Goal: Task Accomplishment & Management: Complete application form

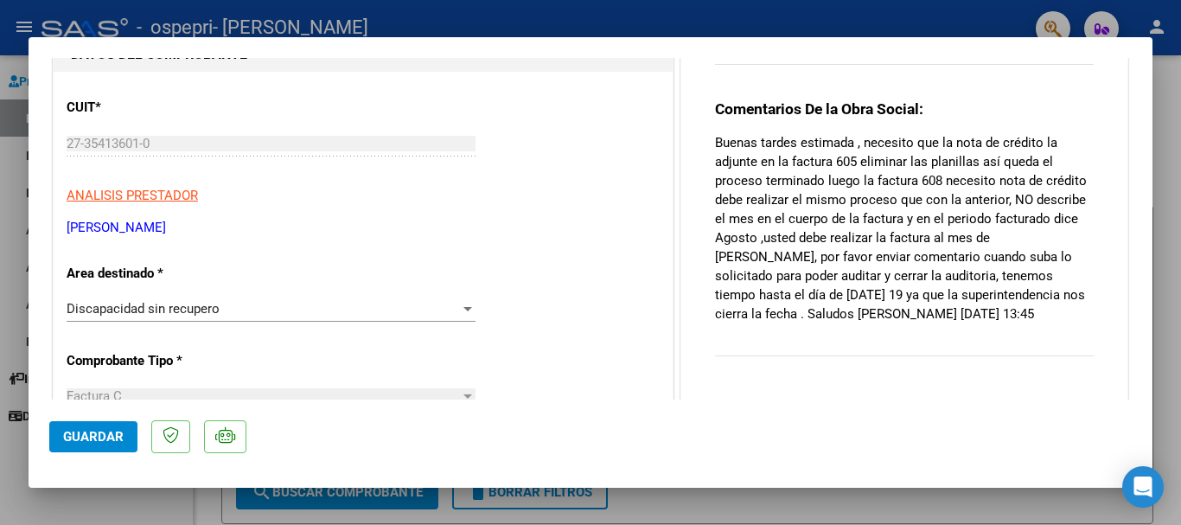
scroll to position [173, 0]
type input "$ 0,00"
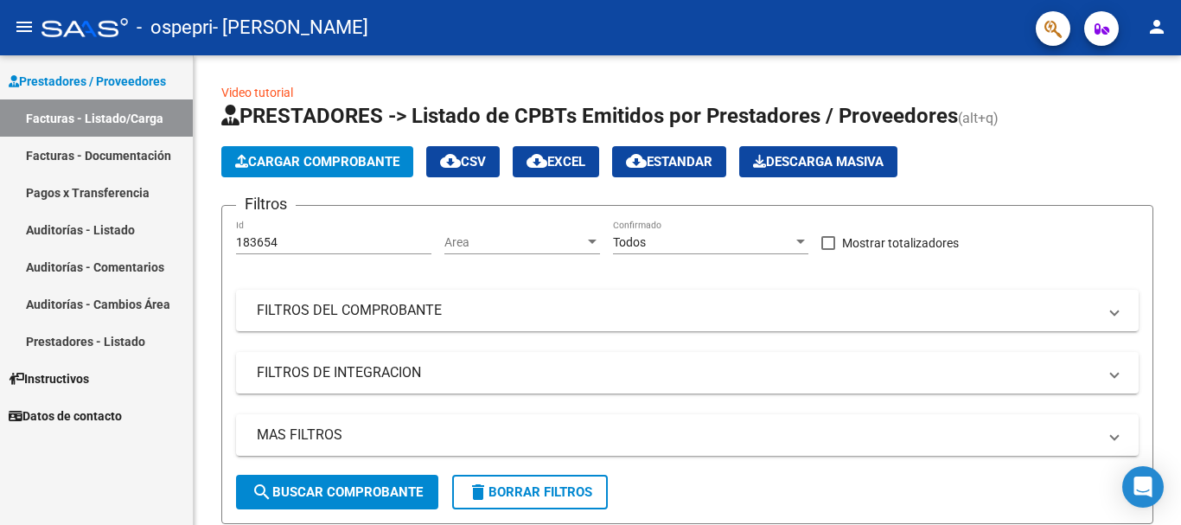
click at [129, 156] on link "Facturas - Documentación" at bounding box center [96, 155] width 193 height 37
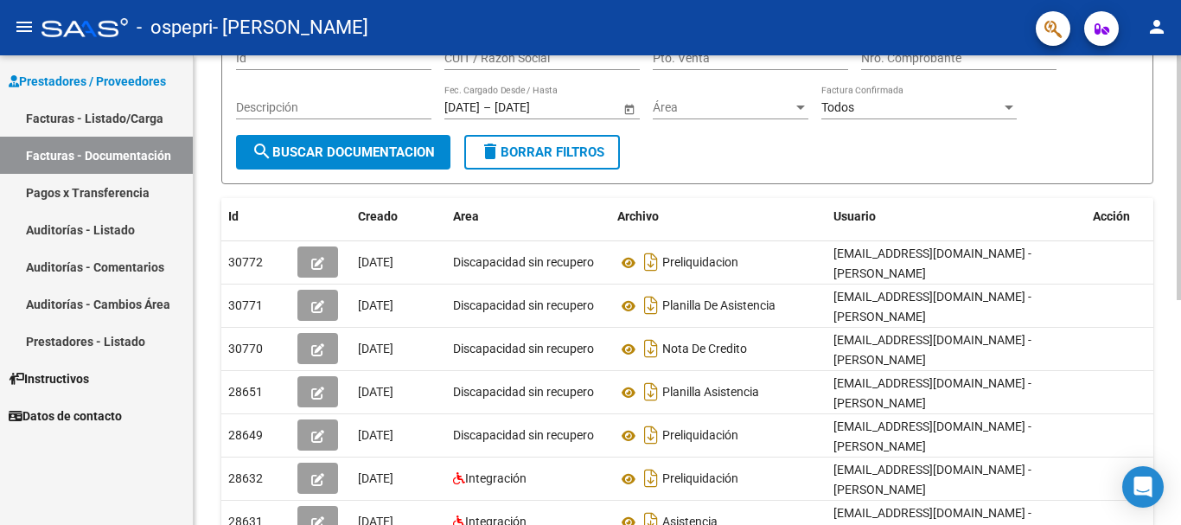
scroll to position [173, 0]
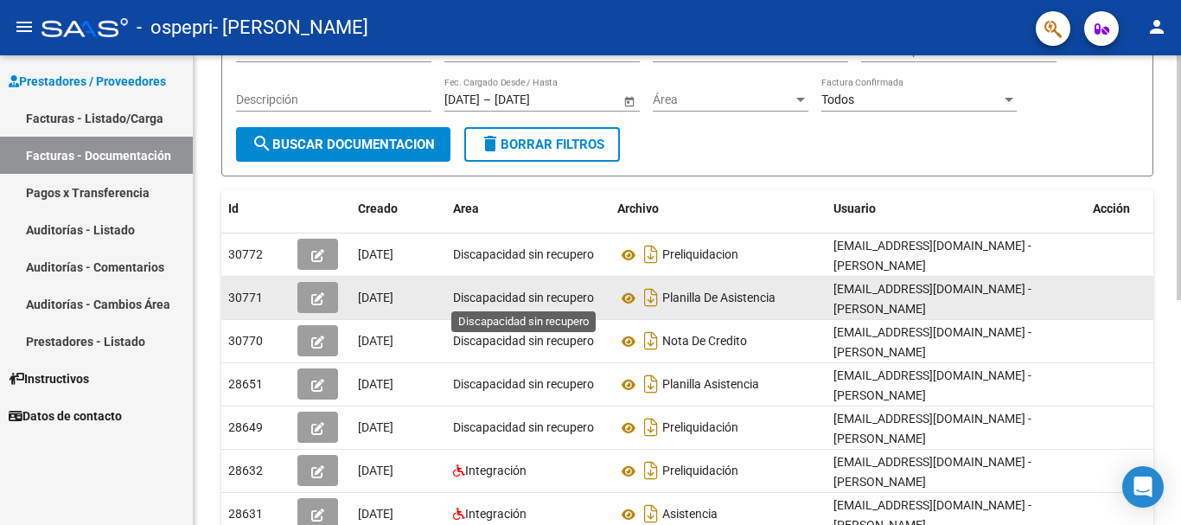
click at [545, 293] on span "Discapacidad sin recupero" at bounding box center [523, 298] width 141 height 14
click at [322, 297] on icon "button" at bounding box center [317, 298] width 13 height 13
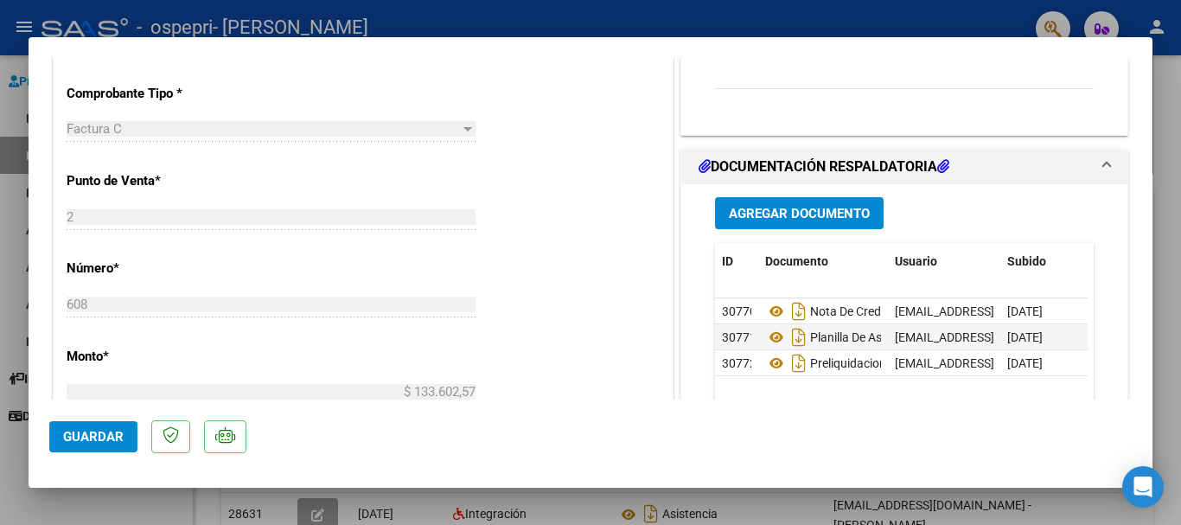
scroll to position [432, 0]
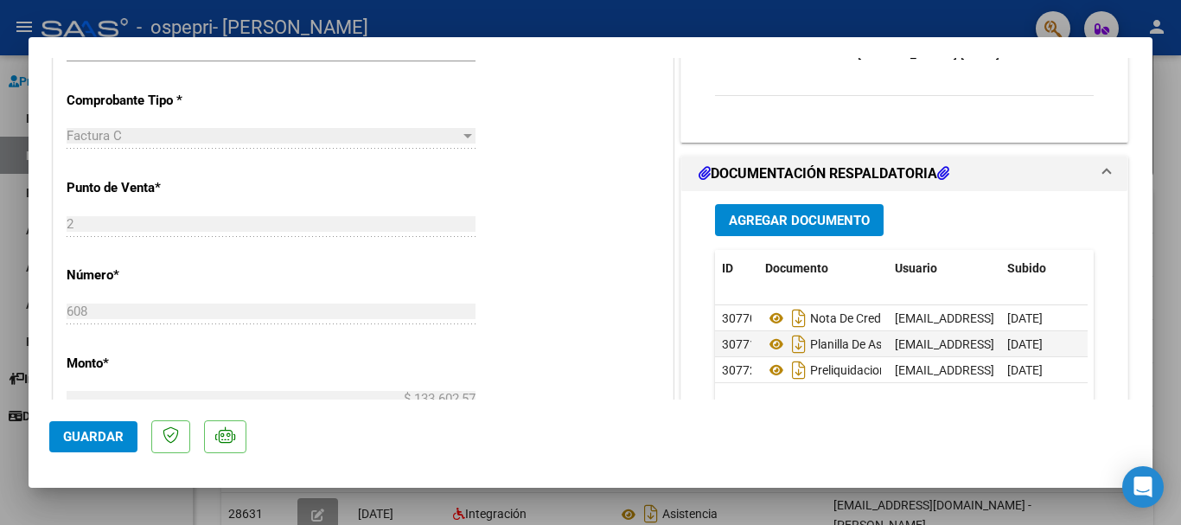
click at [1102, 166] on mat-expansion-panel-header "DOCUMENTACIÓN RESPALDATORIA" at bounding box center [904, 173] width 446 height 35
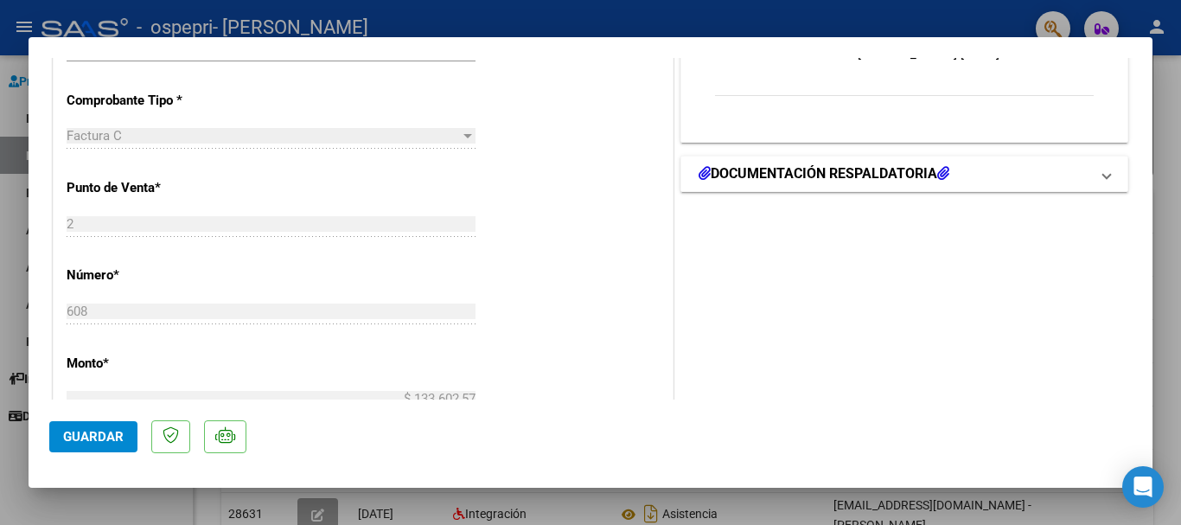
click at [1104, 164] on mat-expansion-panel-header "DOCUMENTACIÓN RESPALDATORIA" at bounding box center [904, 173] width 446 height 35
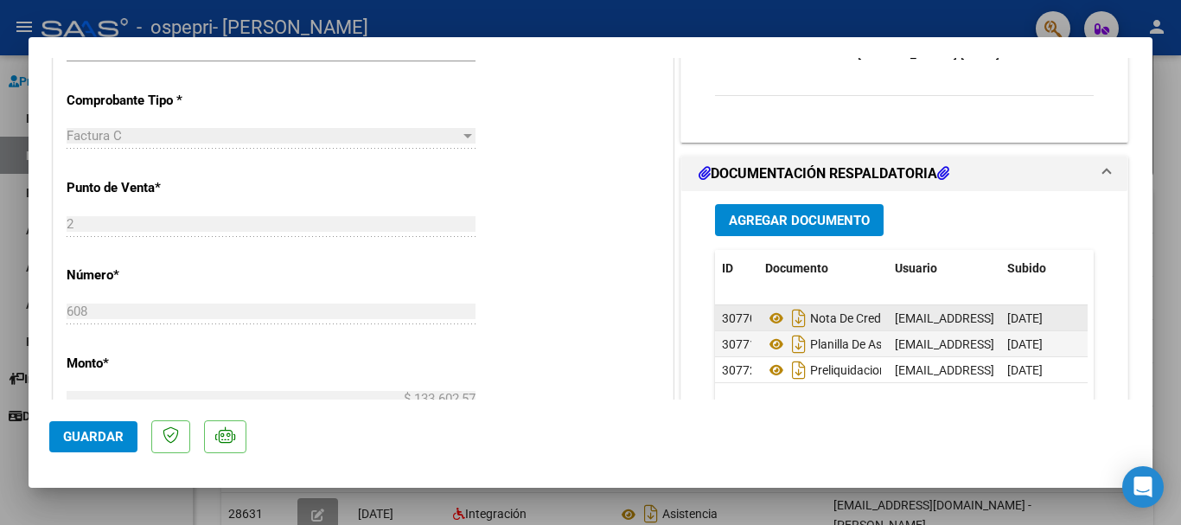
click at [974, 325] on div "[EMAIL_ADDRESS][DOMAIN_NAME] - [PERSON_NAME]" at bounding box center [944, 319] width 99 height 20
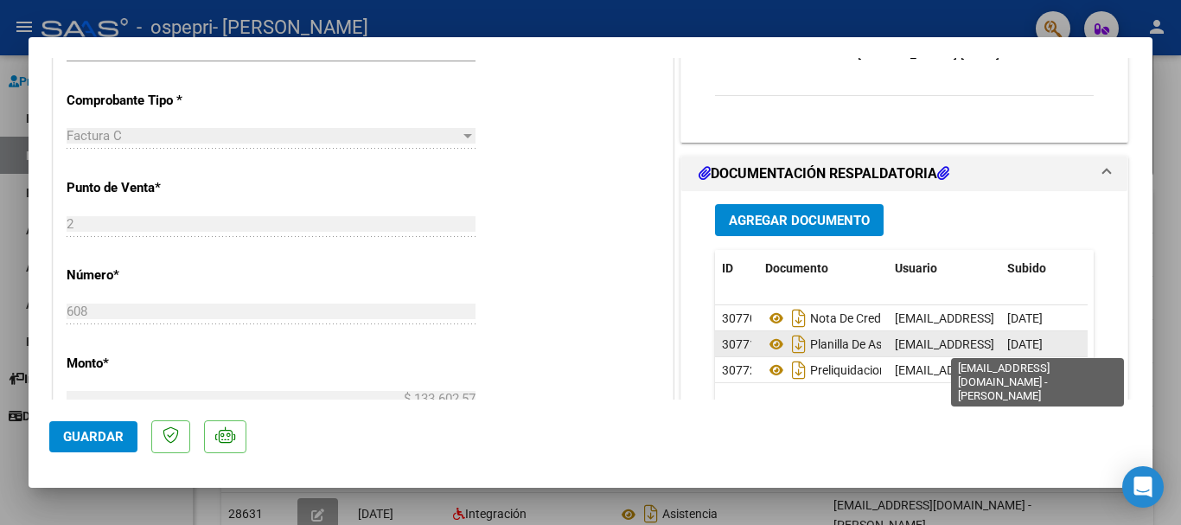
click at [970, 339] on span "[EMAIL_ADDRESS][DOMAIN_NAME] - [PERSON_NAME]" at bounding box center [1041, 344] width 293 height 14
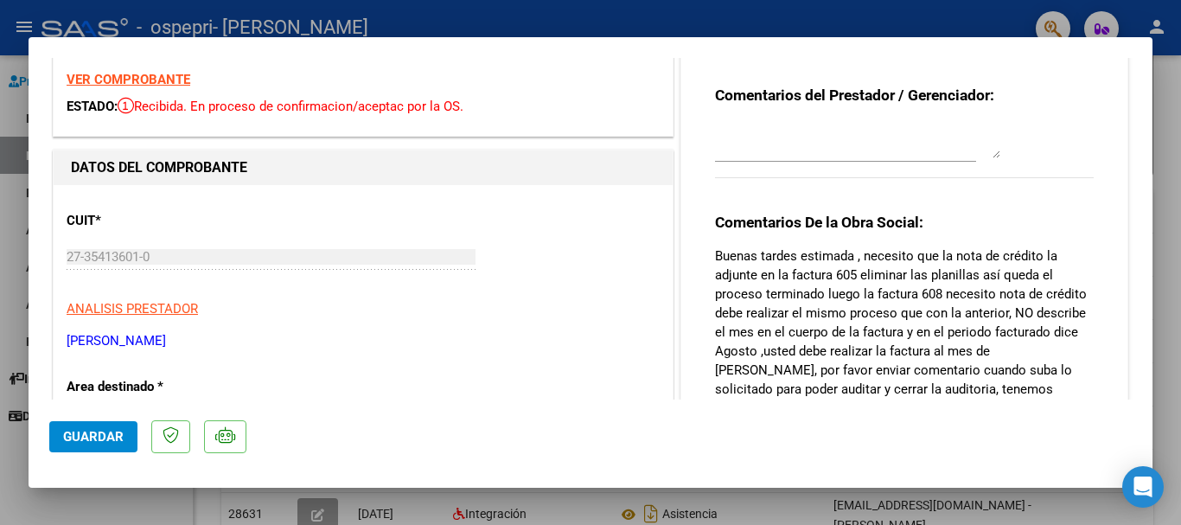
scroll to position [173, 0]
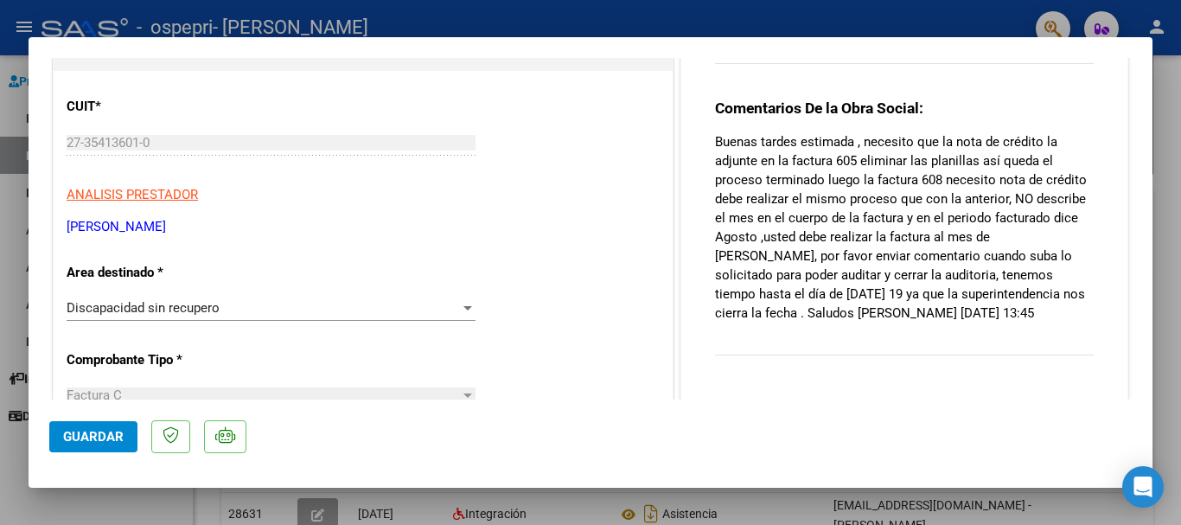
type input "$ 0,00"
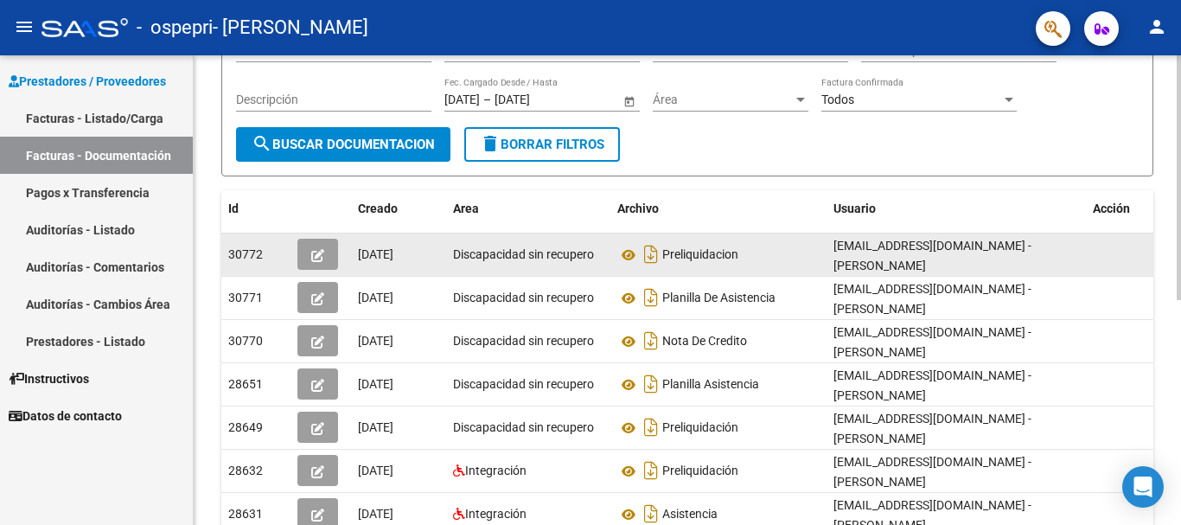
scroll to position [86, 0]
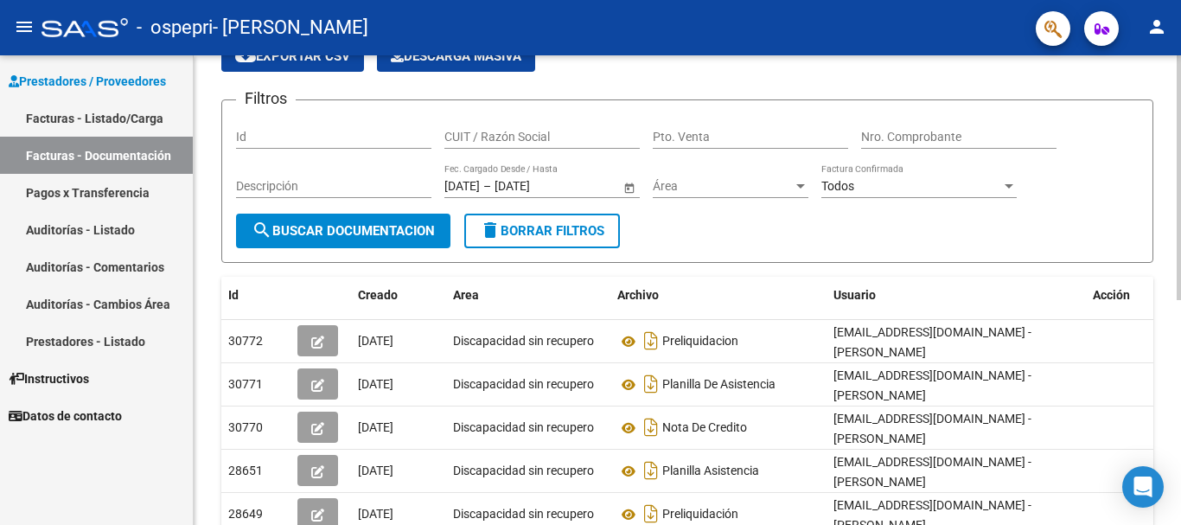
click at [547, 233] on span "delete Borrar Filtros" at bounding box center [542, 231] width 125 height 16
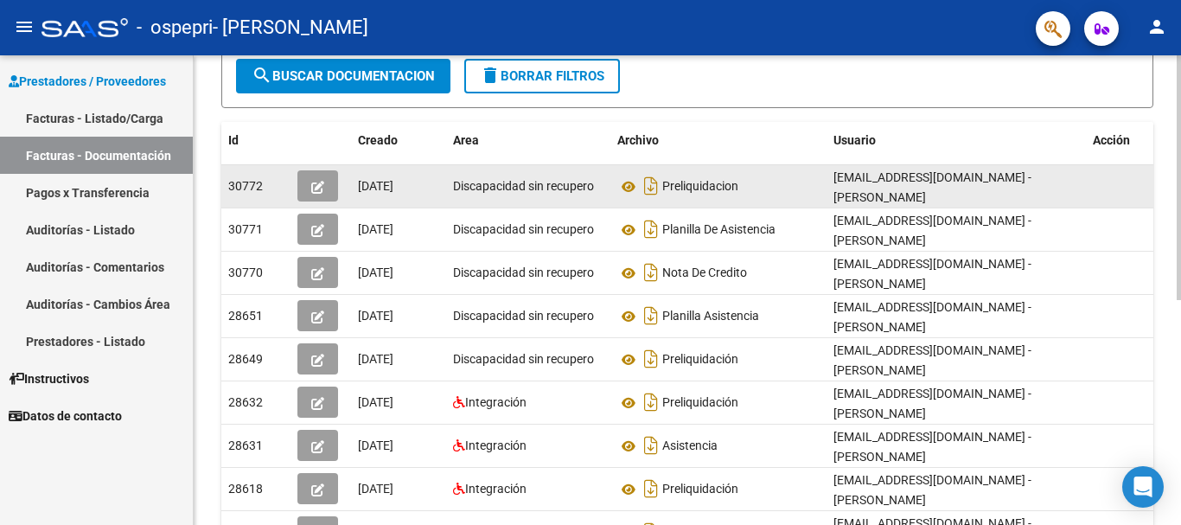
scroll to position [259, 0]
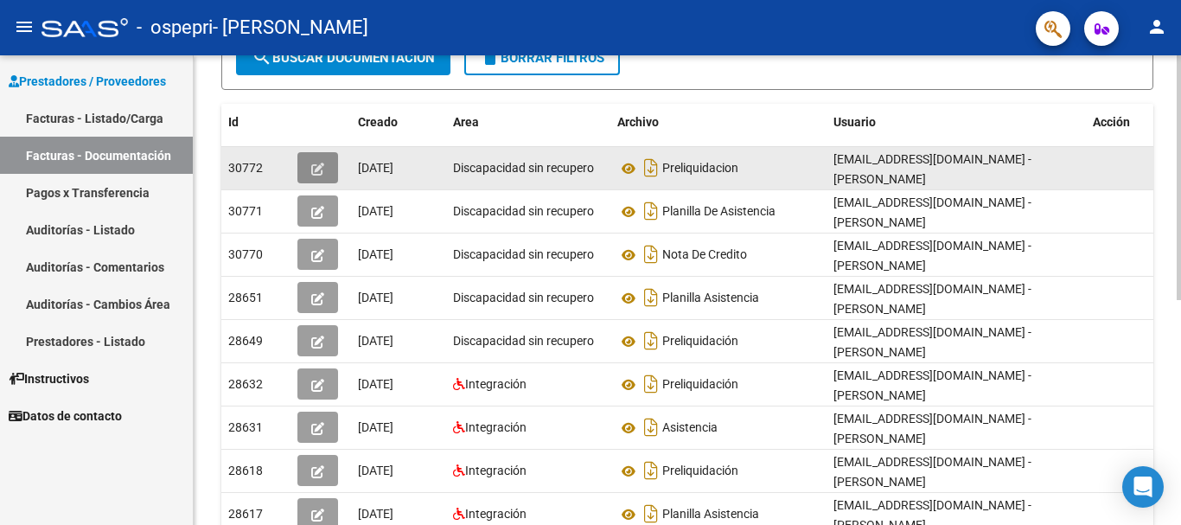
click at [323, 169] on icon "button" at bounding box center [317, 169] width 13 height 13
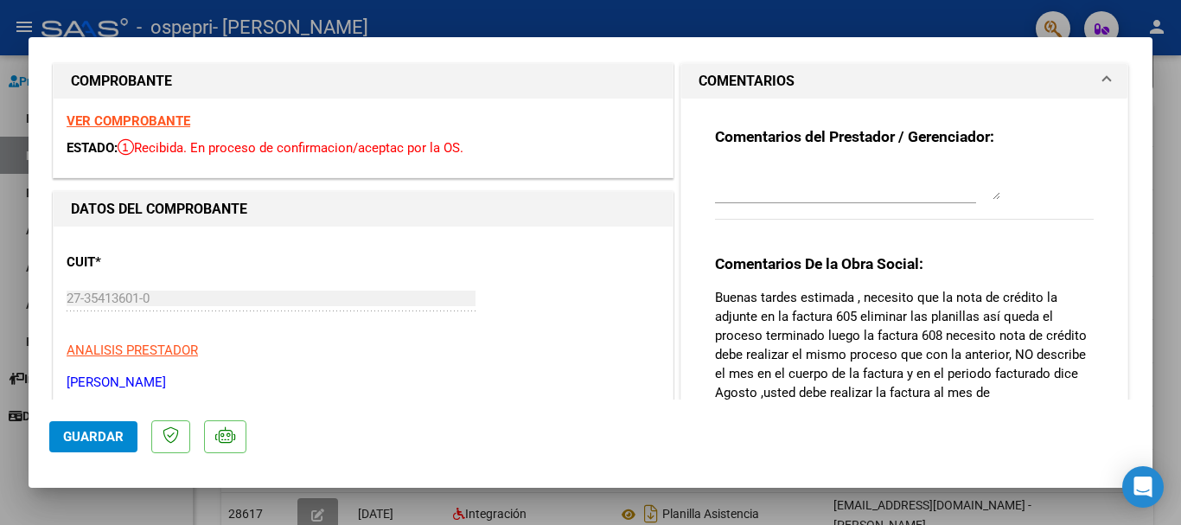
scroll to position [0, 0]
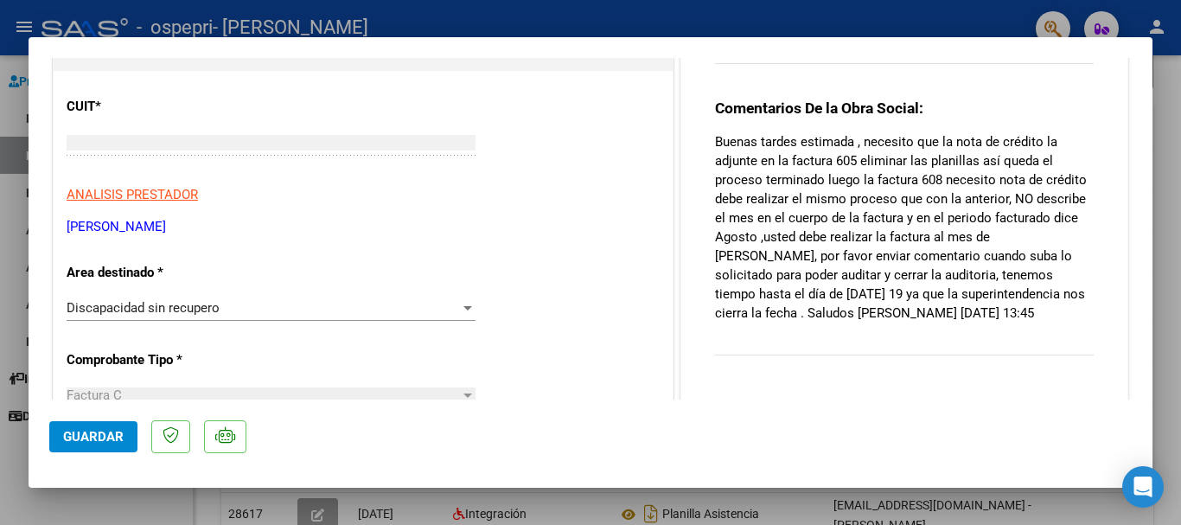
type input "$ 0,00"
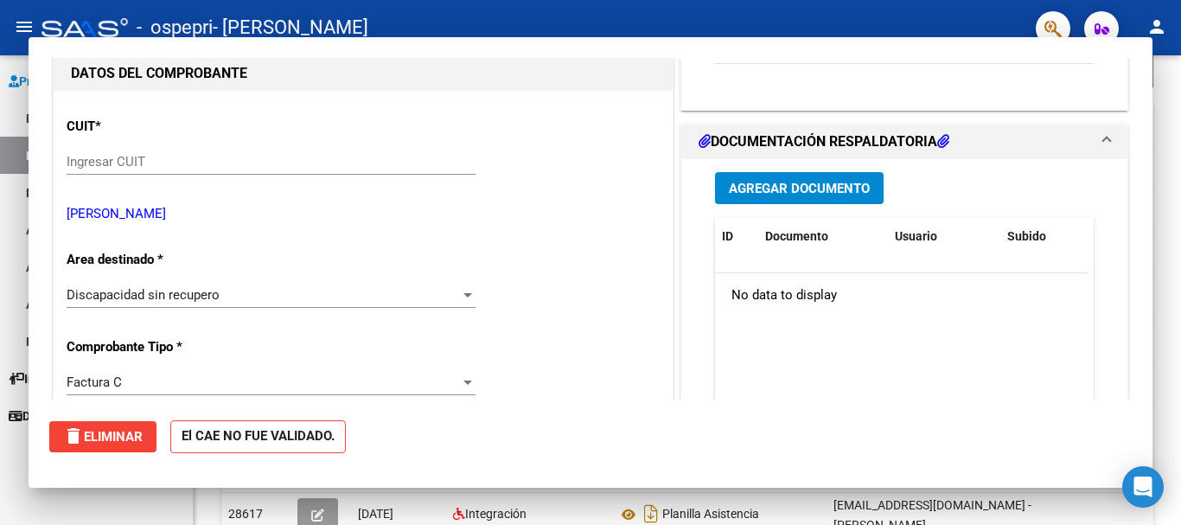
scroll to position [192, 0]
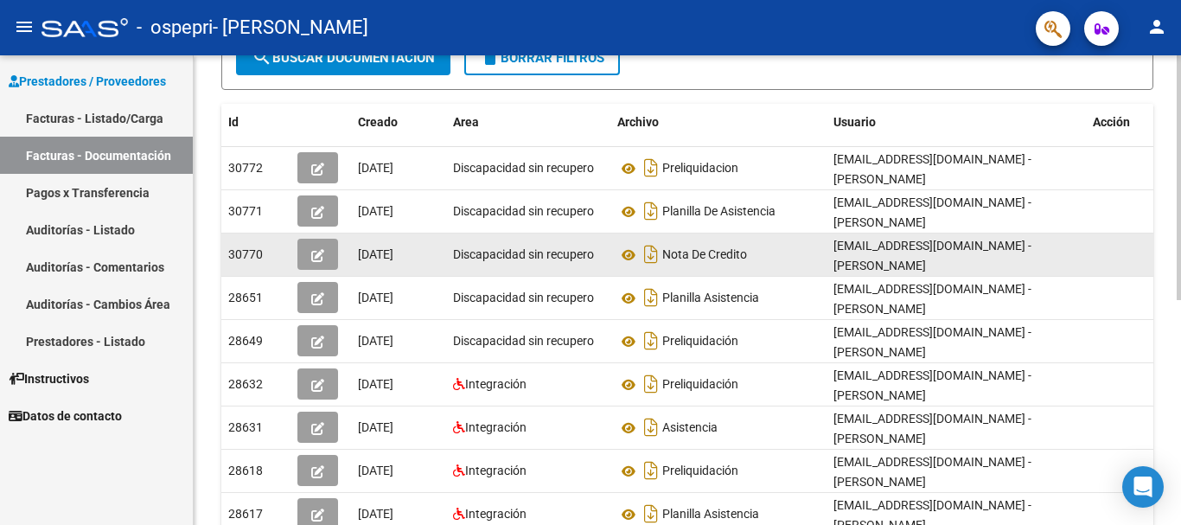
click at [406, 264] on div "[DATE]" at bounding box center [398, 255] width 81 height 20
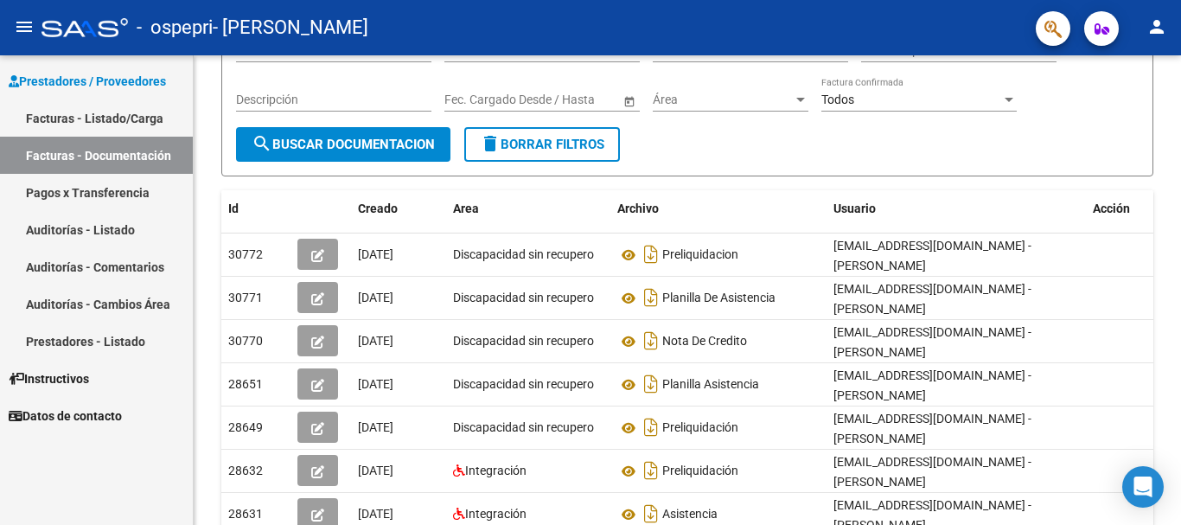
click at [127, 110] on link "Facturas - Listado/Carga" at bounding box center [96, 117] width 193 height 37
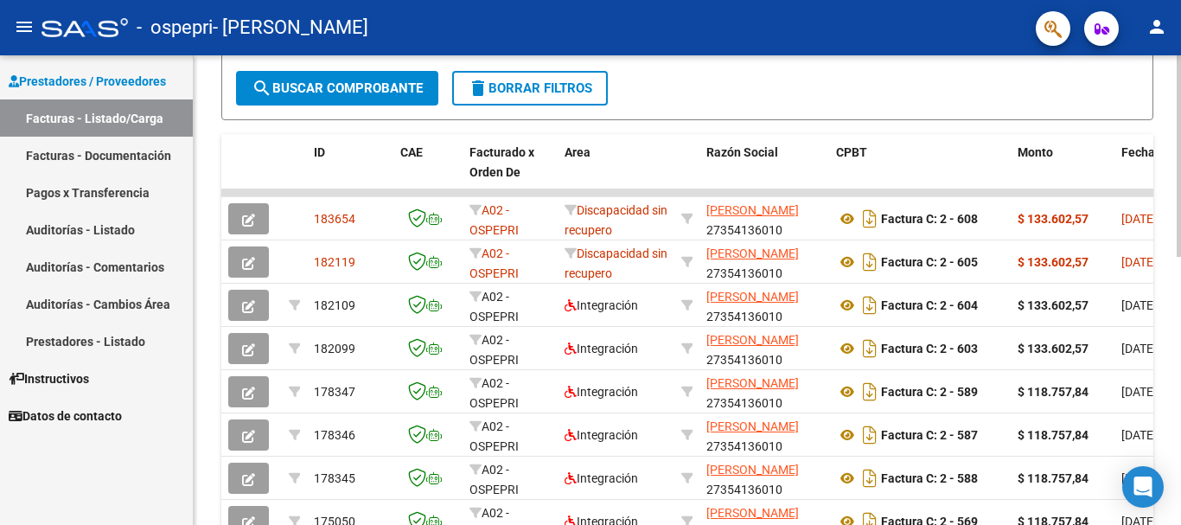
scroll to position [432, 0]
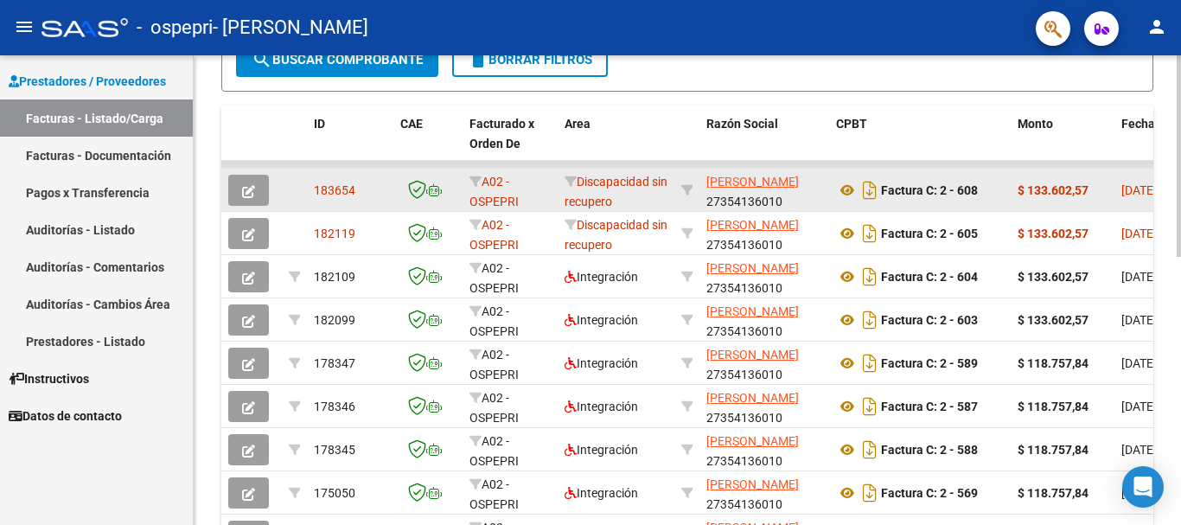
click at [1124, 191] on span "[DATE]" at bounding box center [1138, 190] width 35 height 14
click at [250, 190] on icon "button" at bounding box center [248, 191] width 13 height 13
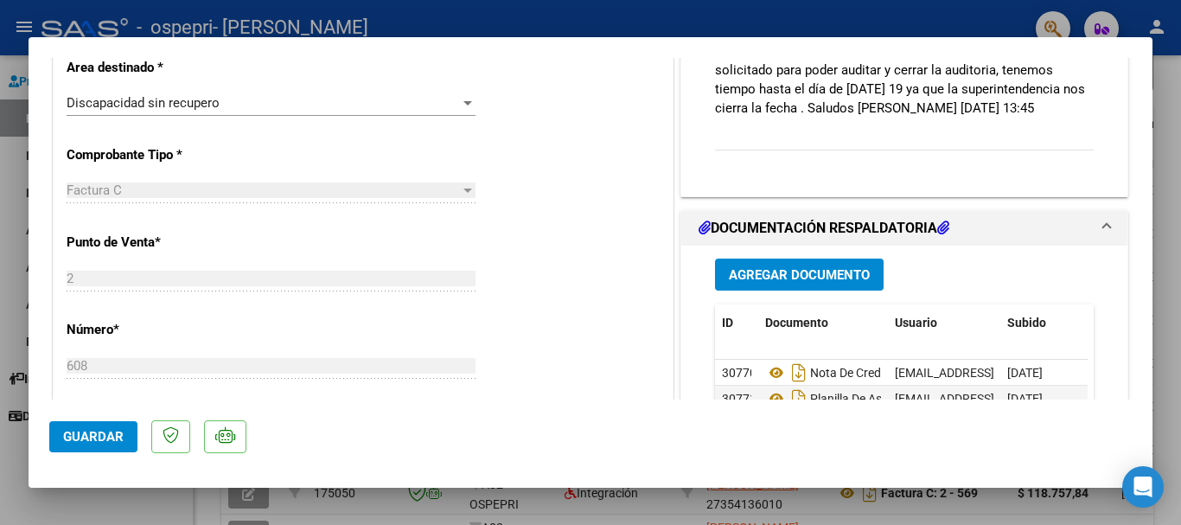
scroll to position [371, 0]
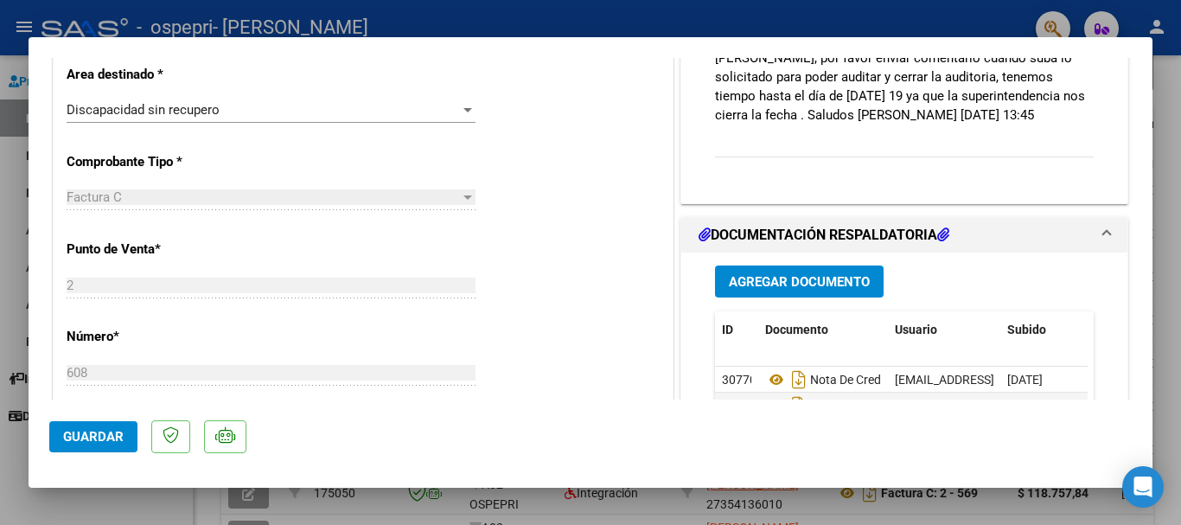
click at [821, 290] on span "Agregar Documento" at bounding box center [799, 282] width 141 height 16
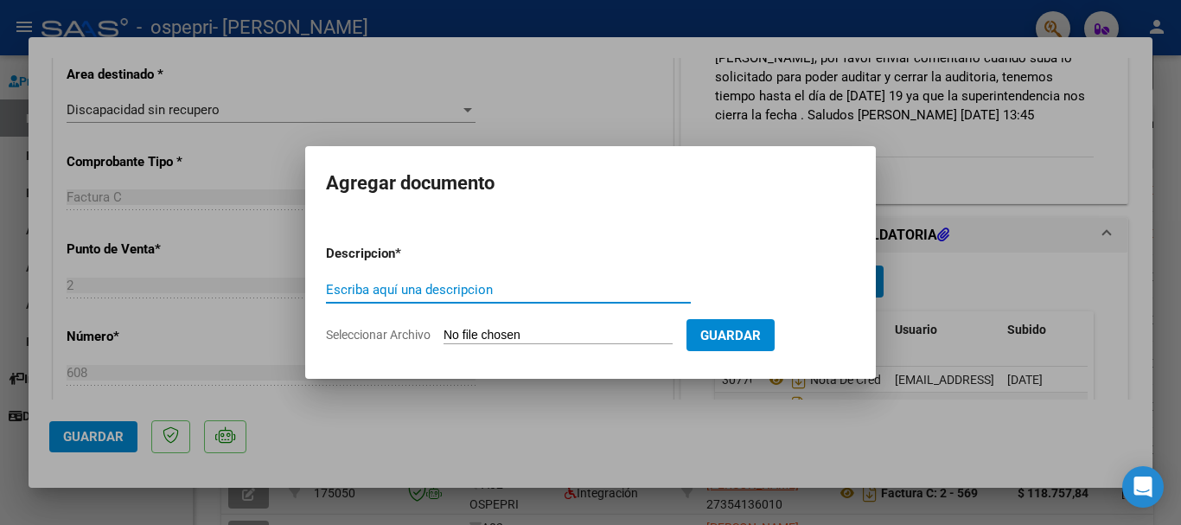
type input "º"
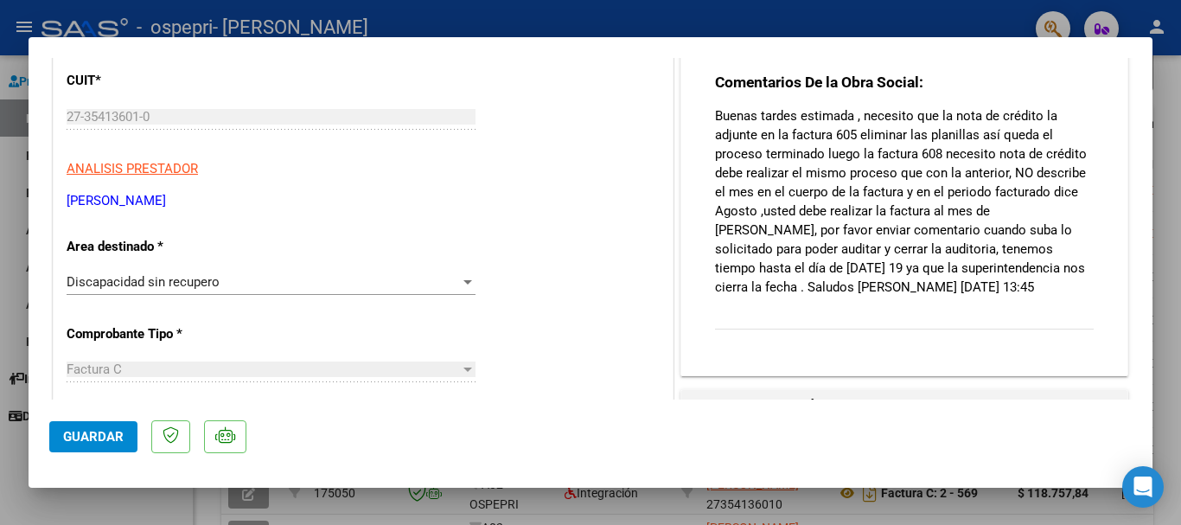
scroll to position [198, 0]
click at [846, 247] on p "Buenas tardes estimada , necesito que la nota de crédito la adjunte en la factu…" at bounding box center [904, 202] width 379 height 190
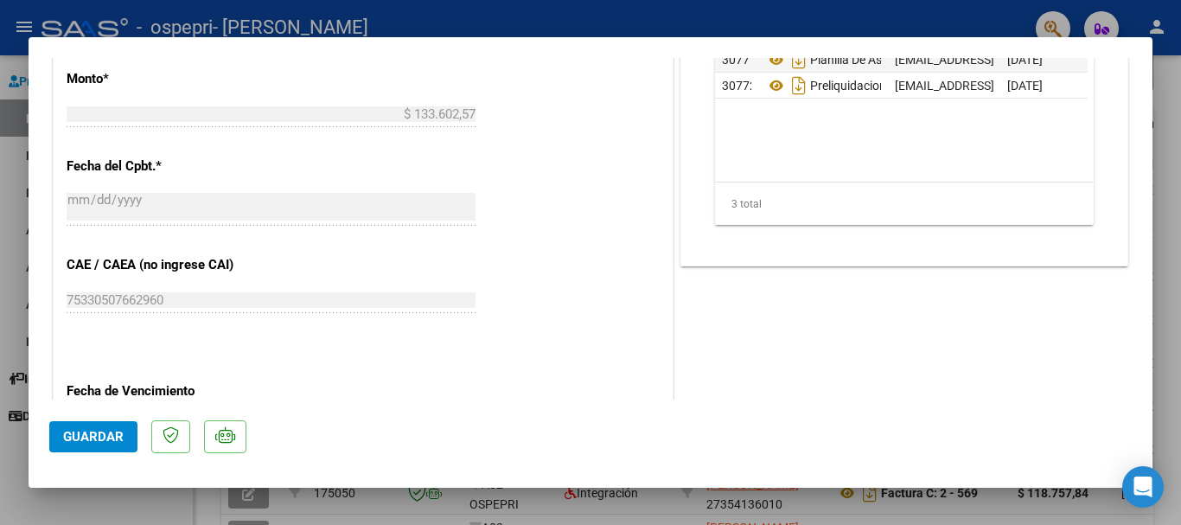
scroll to position [544, 0]
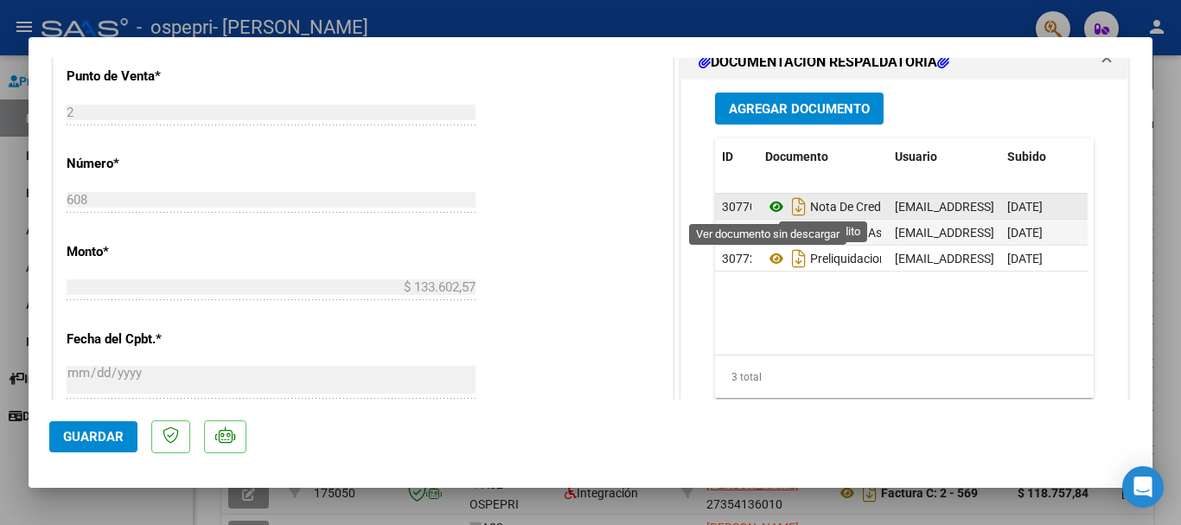
click at [773, 206] on icon at bounding box center [776, 206] width 22 height 21
click at [766, 201] on icon at bounding box center [776, 206] width 22 height 21
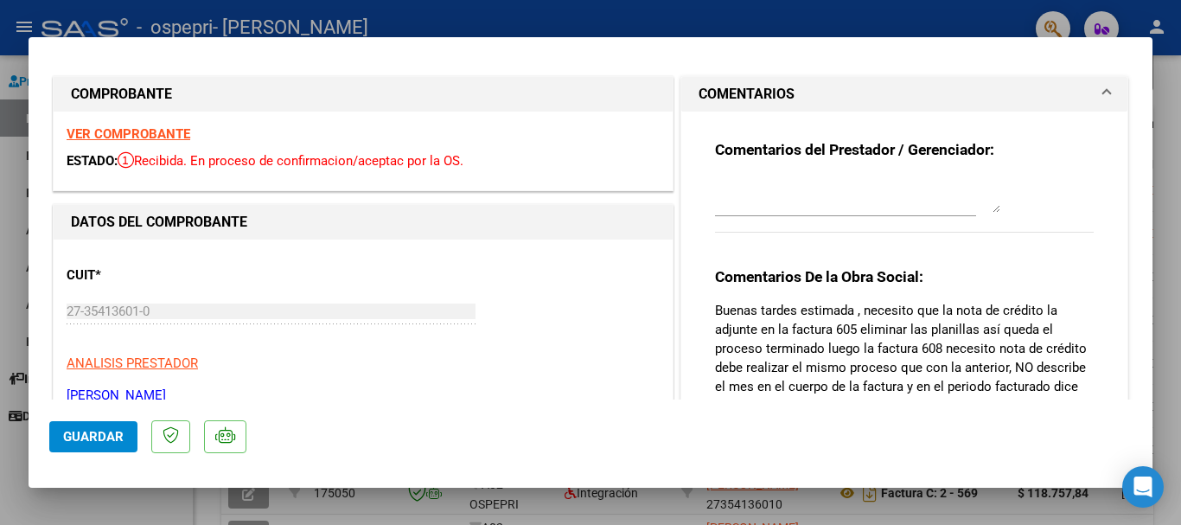
scroll to position [0, 0]
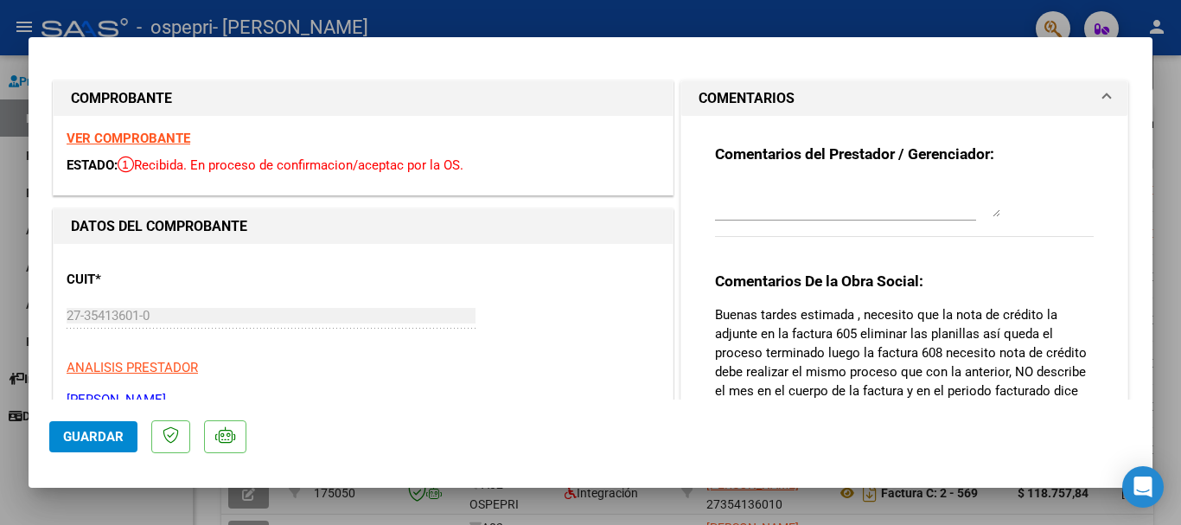
type input "$ 0,00"
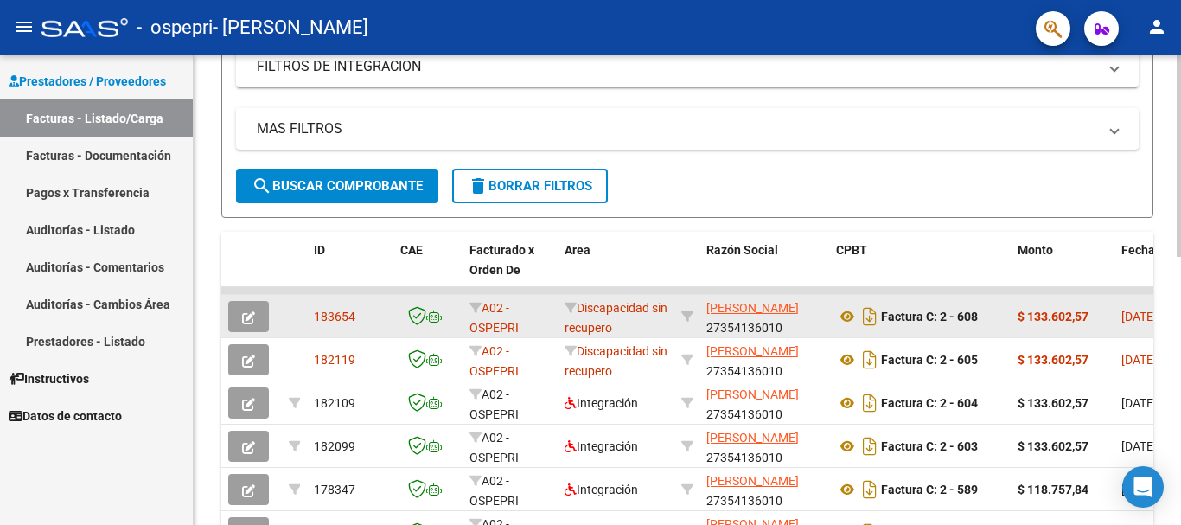
scroll to position [346, 0]
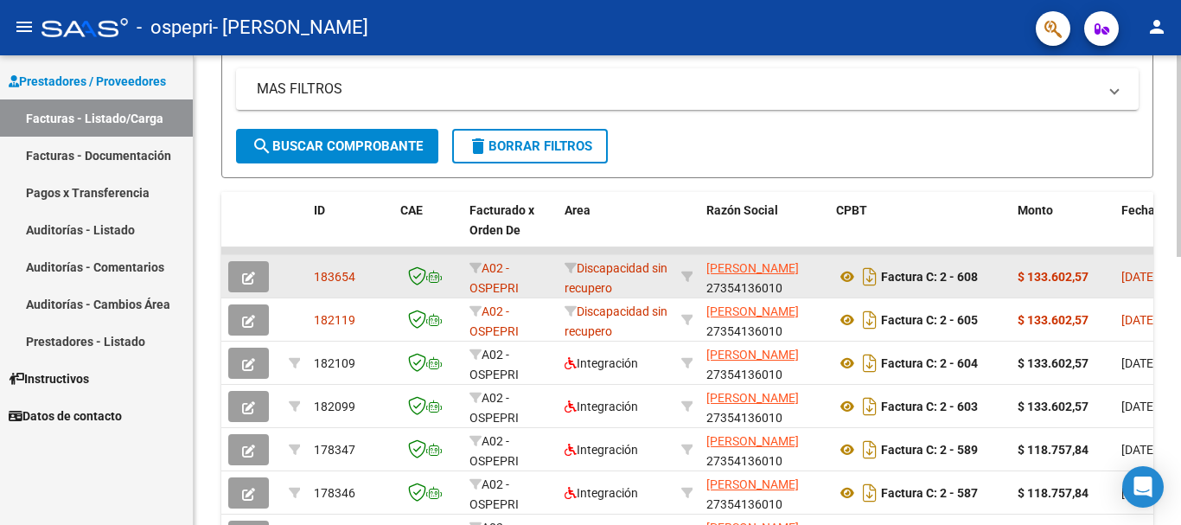
click at [261, 283] on button "button" at bounding box center [248, 276] width 41 height 31
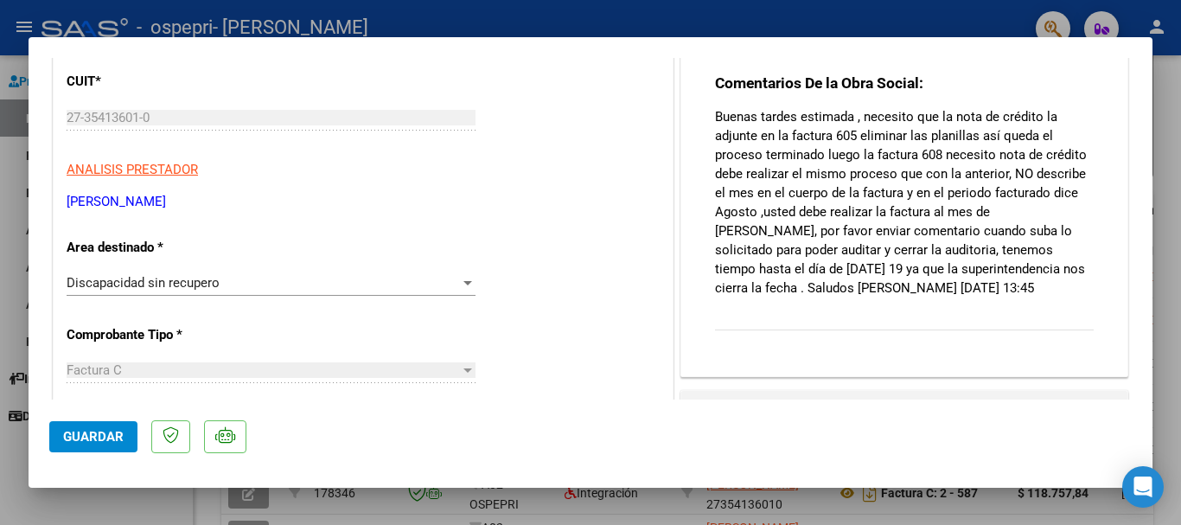
scroll to position [25, 0]
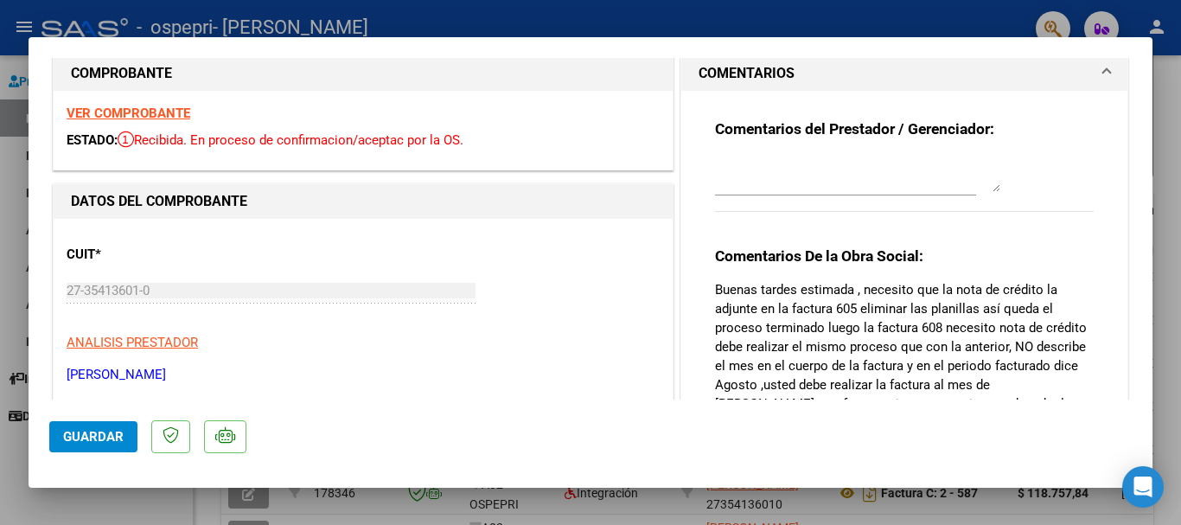
click at [966, 201] on div "Comentarios del Prestador / Gerenciador:" at bounding box center [904, 175] width 379 height 112
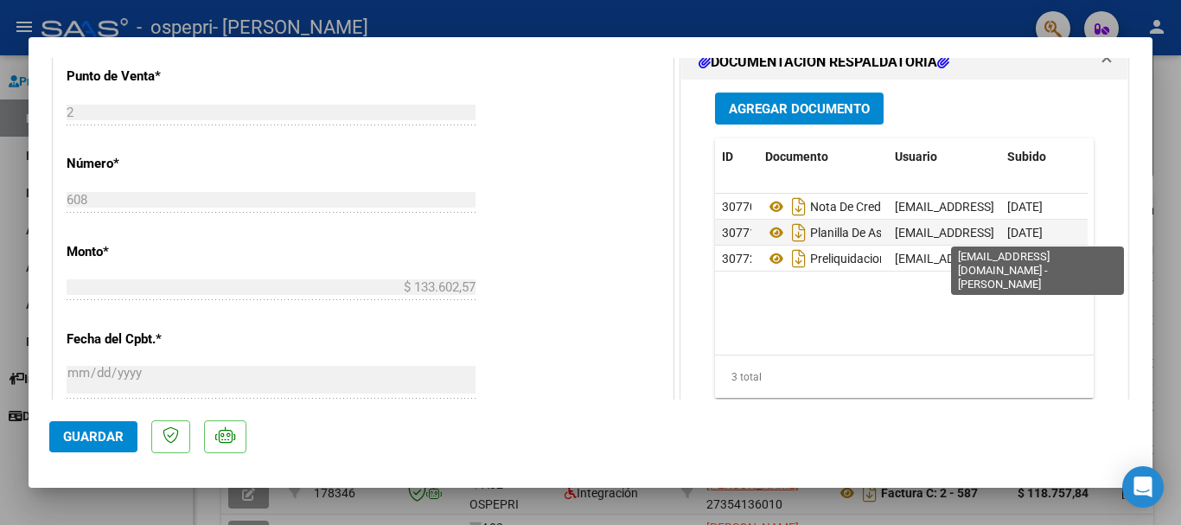
scroll to position [371, 0]
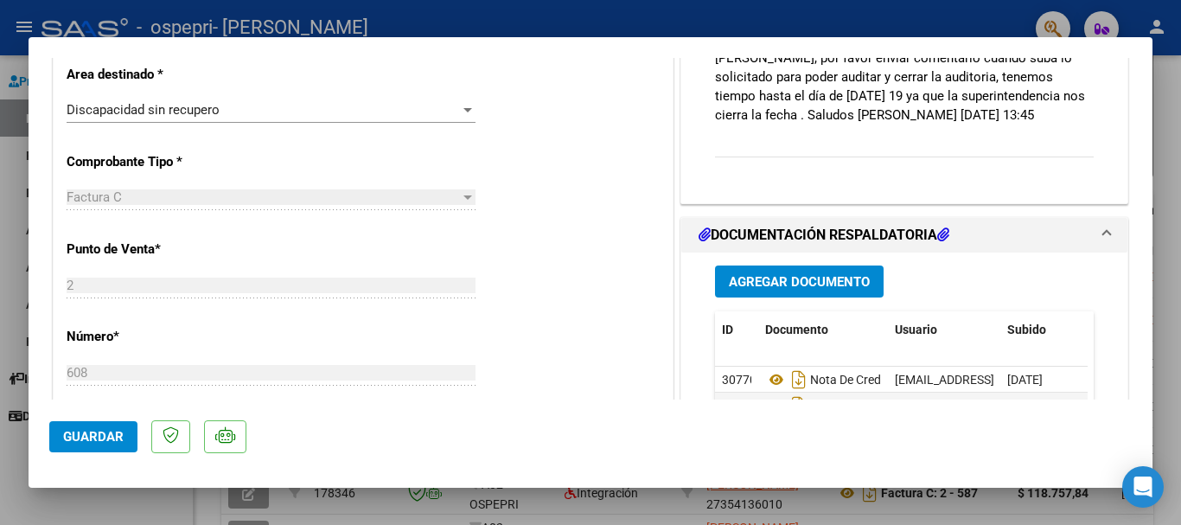
click at [940, 238] on icon at bounding box center [943, 234] width 12 height 14
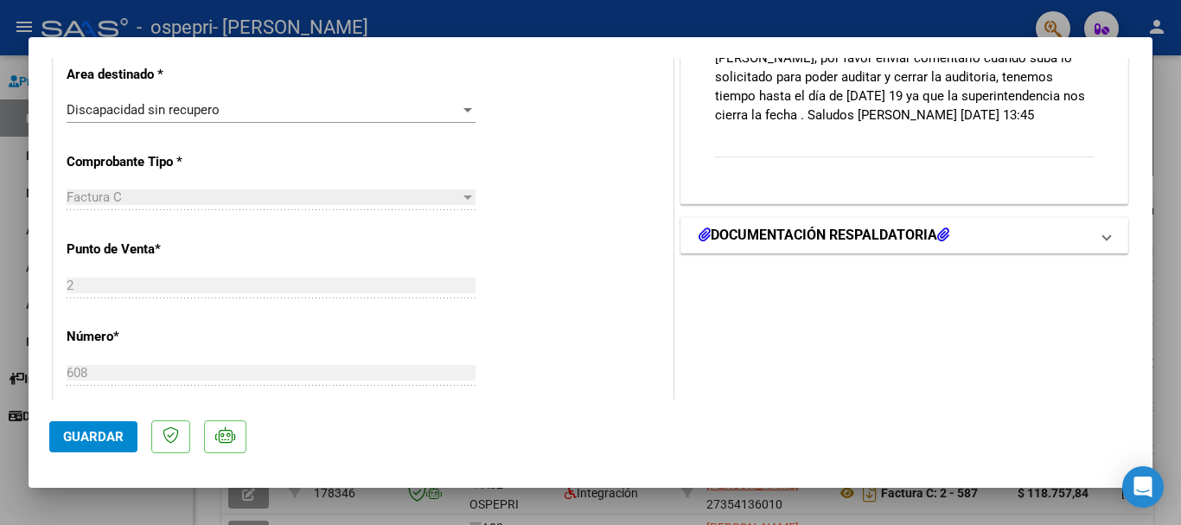
click at [940, 238] on icon at bounding box center [943, 234] width 12 height 14
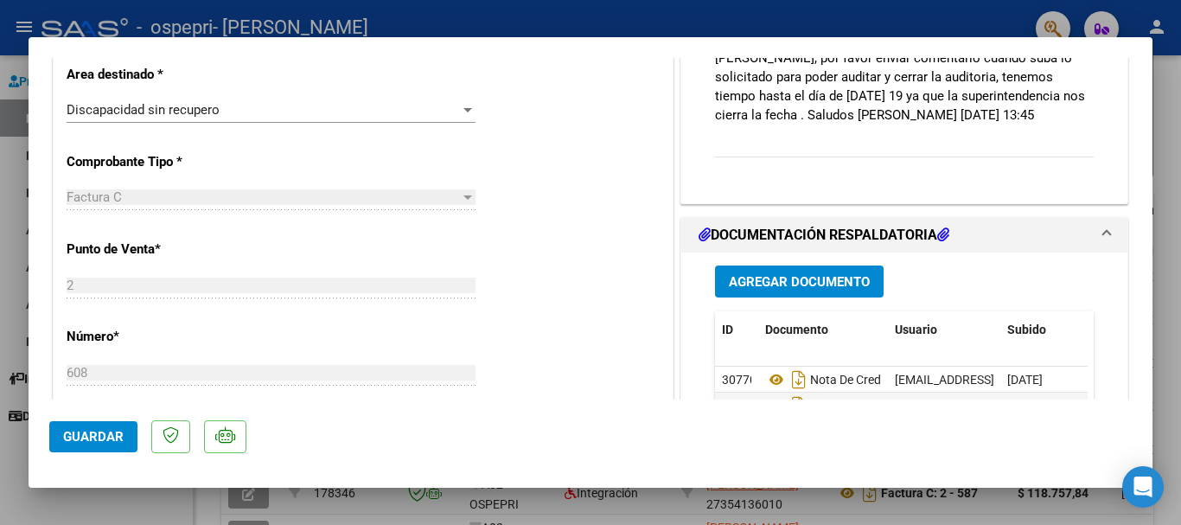
click at [690, 237] on mat-expansion-panel-header "DOCUMENTACIÓN RESPALDATORIA" at bounding box center [904, 235] width 446 height 35
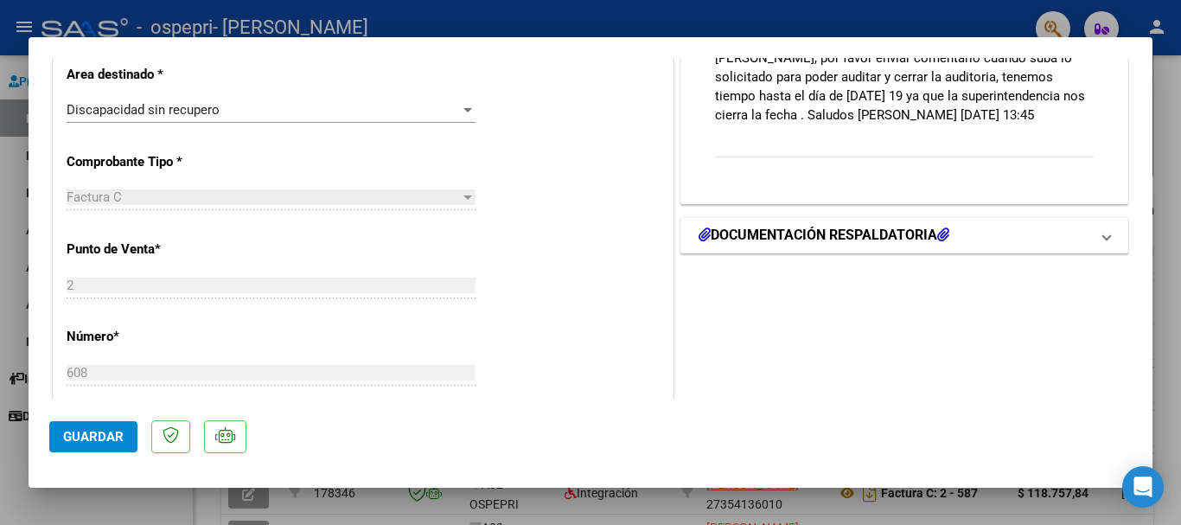
click at [845, 242] on h1 "DOCUMENTACIÓN RESPALDATORIA" at bounding box center [824, 235] width 251 height 21
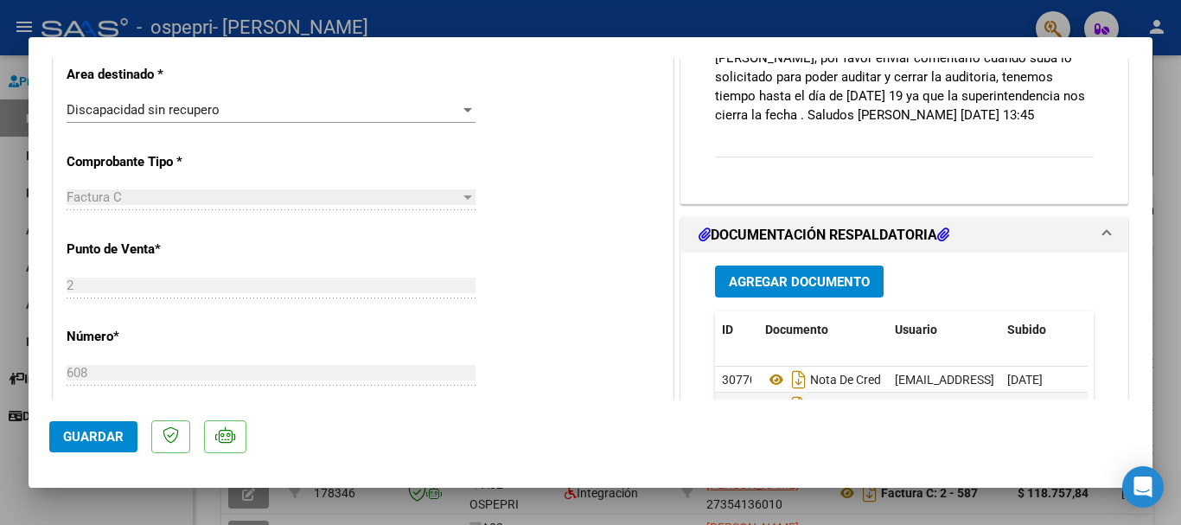
click at [1054, 351] on datatable-header "ID Documento Usuario Subido Acción" at bounding box center [901, 338] width 373 height 55
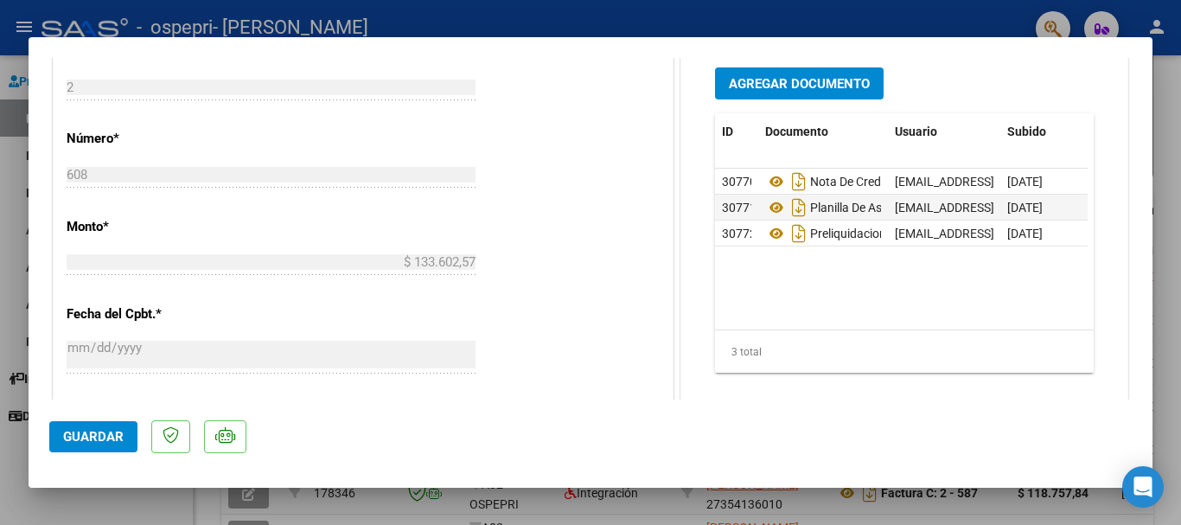
scroll to position [630, 0]
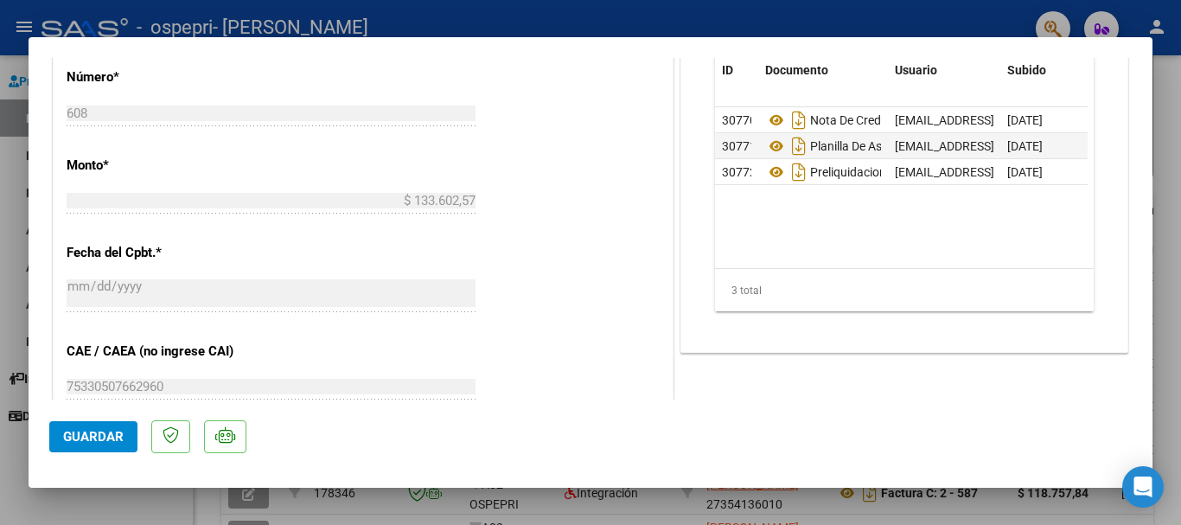
click at [557, 524] on div at bounding box center [590, 262] width 1181 height 525
type input "$ 0,00"
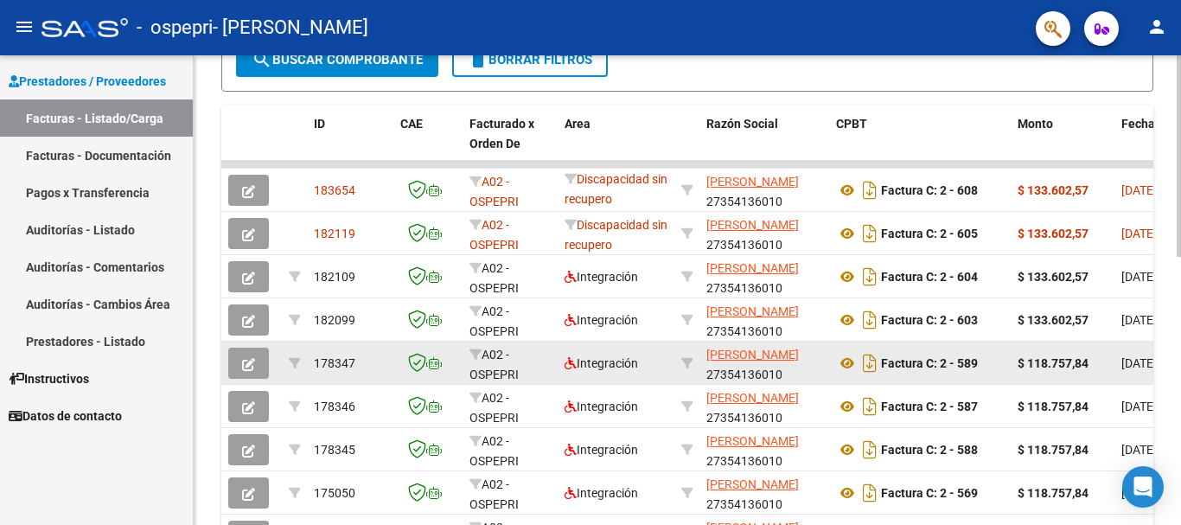
scroll to position [346, 0]
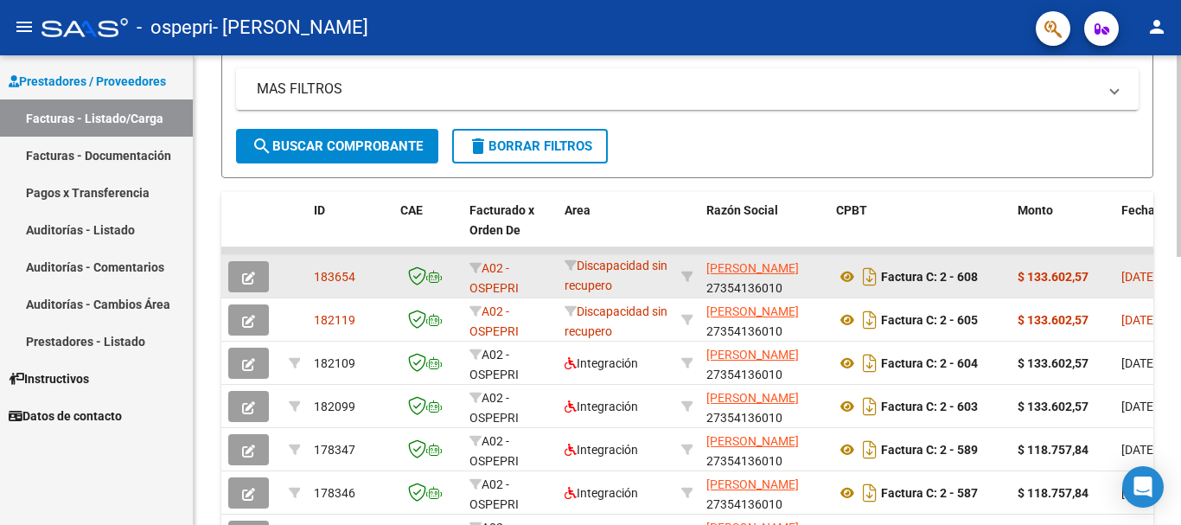
click at [1108, 272] on datatable-body-cell "$ 133.602,57" at bounding box center [1063, 276] width 104 height 42
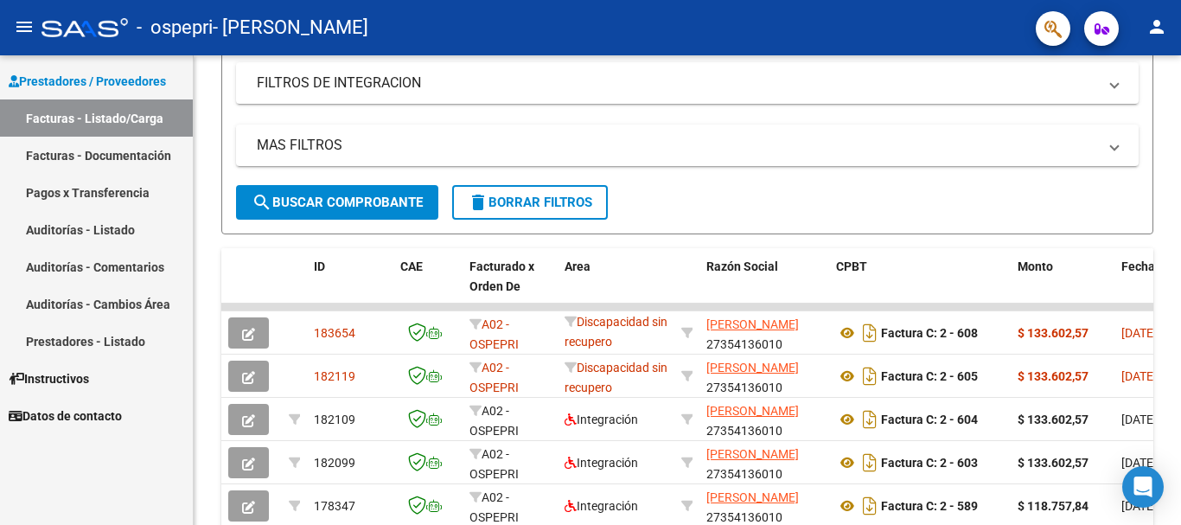
scroll to position [259, 0]
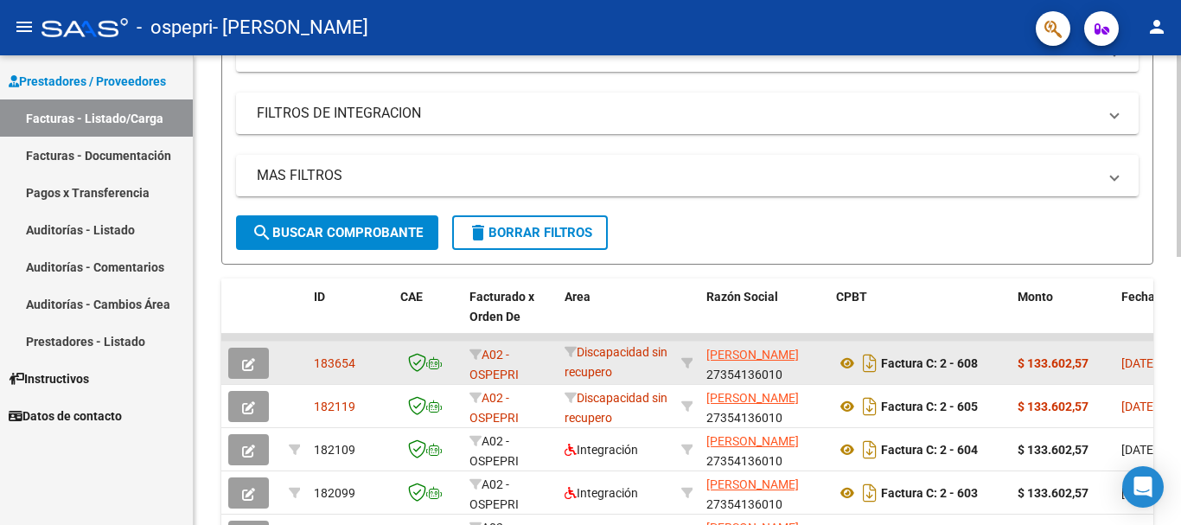
click at [248, 369] on icon "button" at bounding box center [248, 364] width 13 height 13
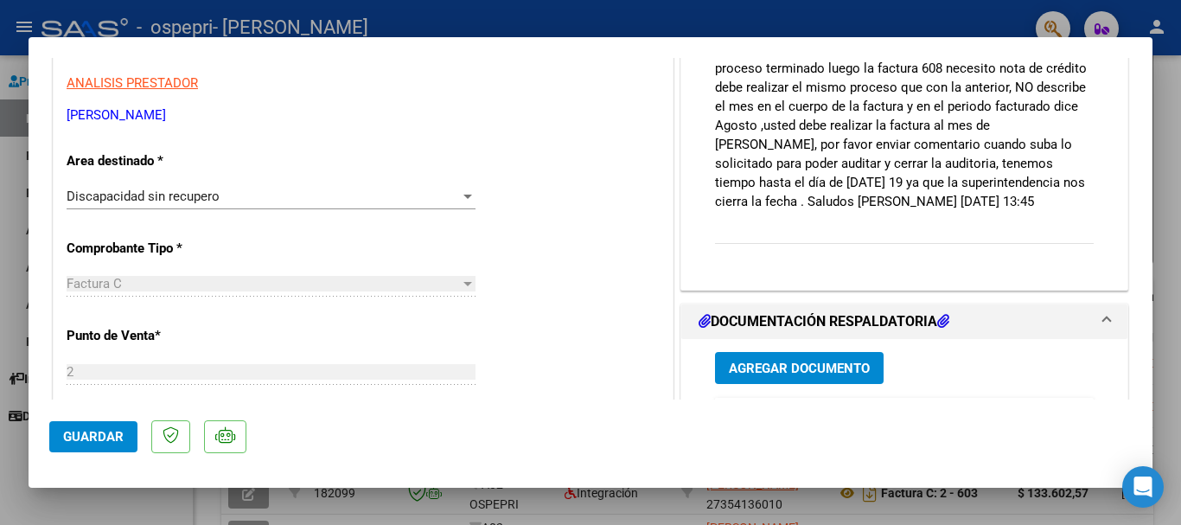
scroll to position [0, 0]
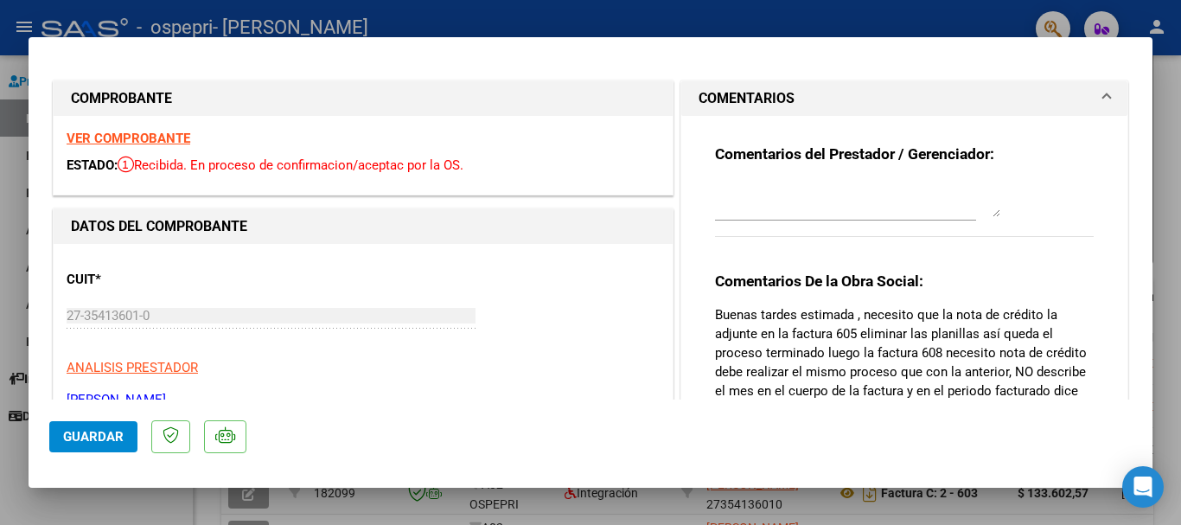
click at [128, 132] on strong "VER COMPROBANTE" at bounding box center [129, 139] width 124 height 16
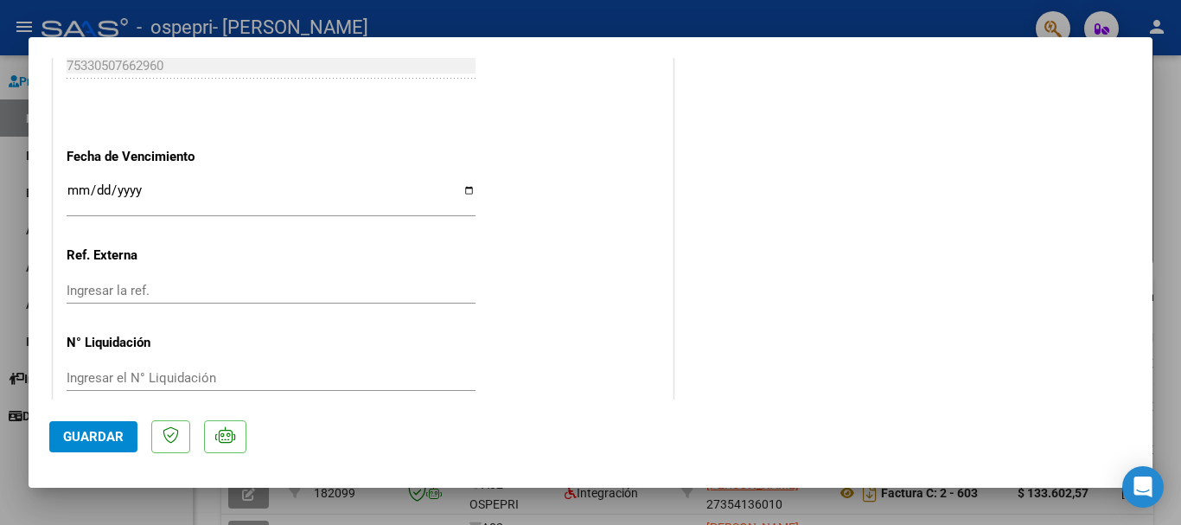
scroll to position [605, 0]
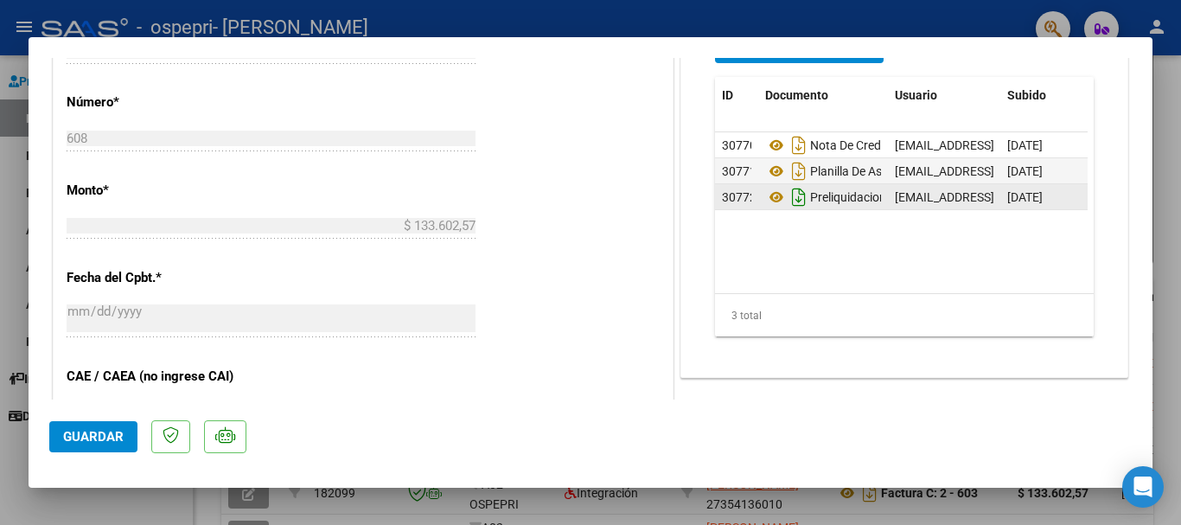
drag, startPoint x: 822, startPoint y: 175, endPoint x: 788, endPoint y: 187, distance: 36.6
drag, startPoint x: 788, startPoint y: 187, endPoint x: 759, endPoint y: 202, distance: 32.5
click at [765, 202] on icon at bounding box center [776, 197] width 22 height 21
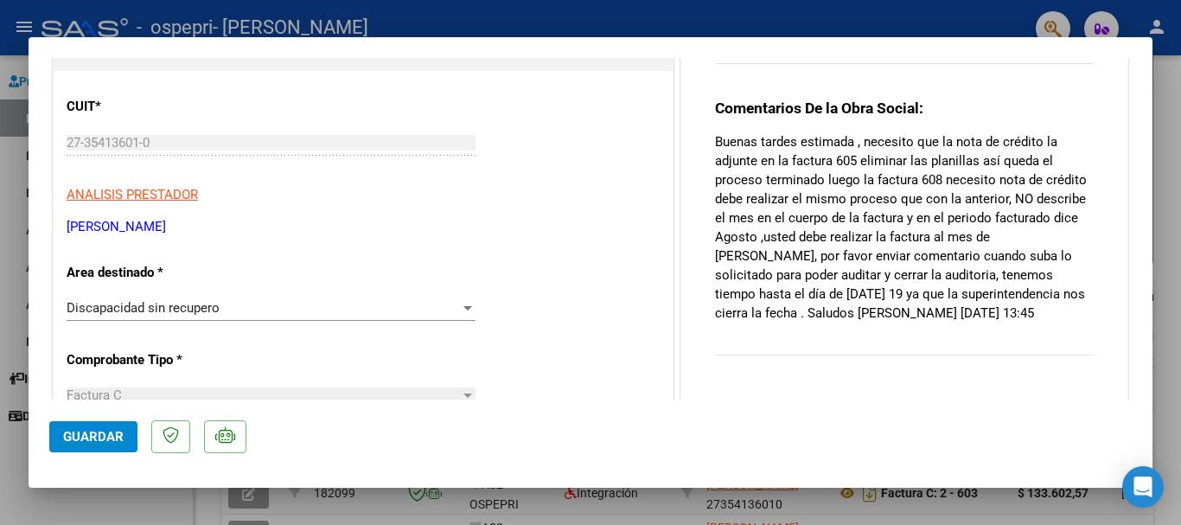
scroll to position [0, 0]
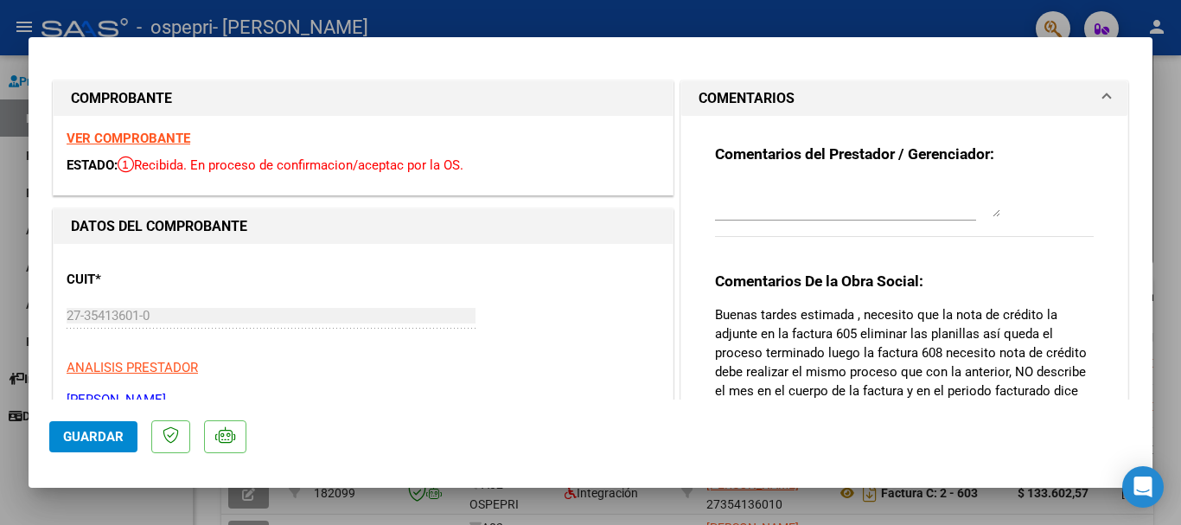
type input "$ 0,00"
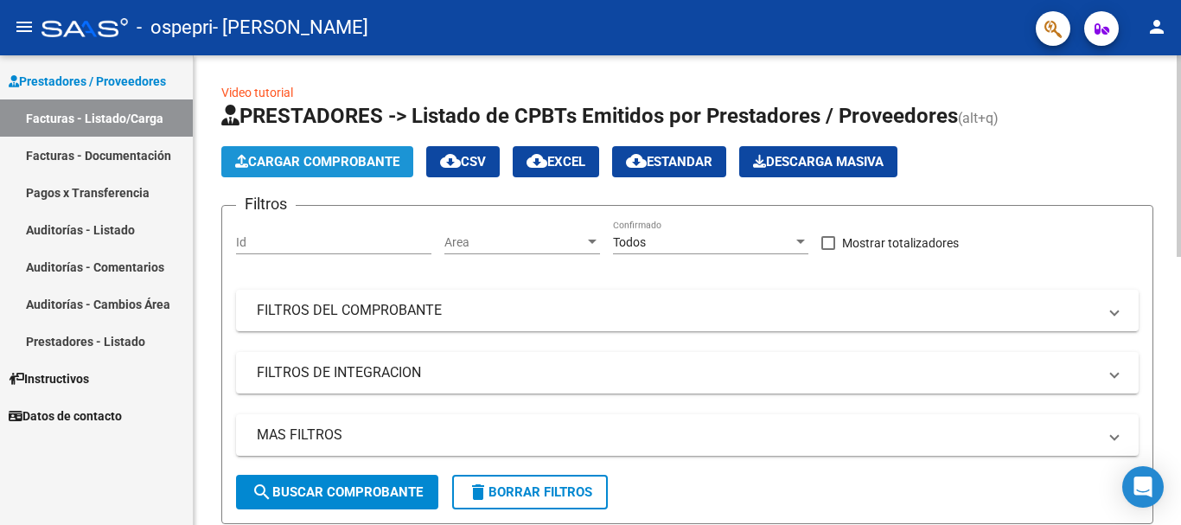
click at [339, 166] on span "Cargar Comprobante" at bounding box center [317, 162] width 164 height 16
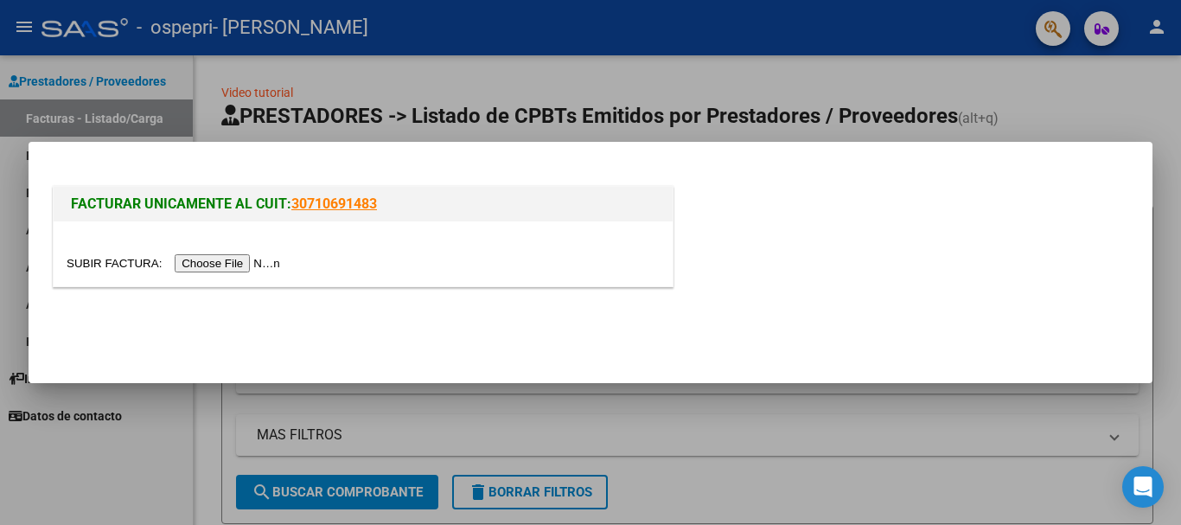
click at [271, 264] on input "file" at bounding box center [176, 263] width 219 height 18
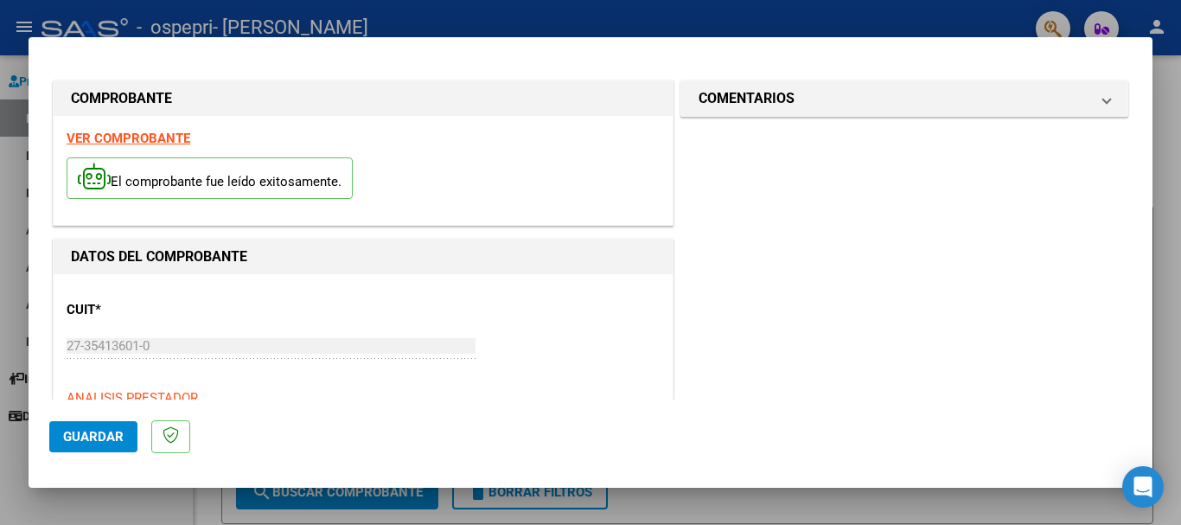
click at [99, 440] on span "Guardar" at bounding box center [93, 437] width 61 height 16
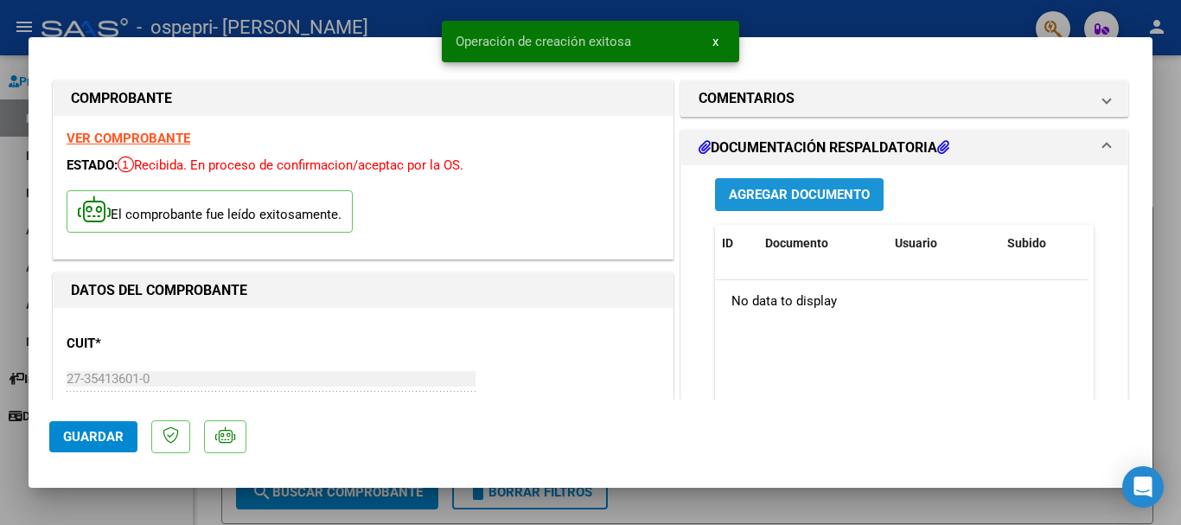
click at [830, 199] on span "Agregar Documento" at bounding box center [799, 196] width 141 height 16
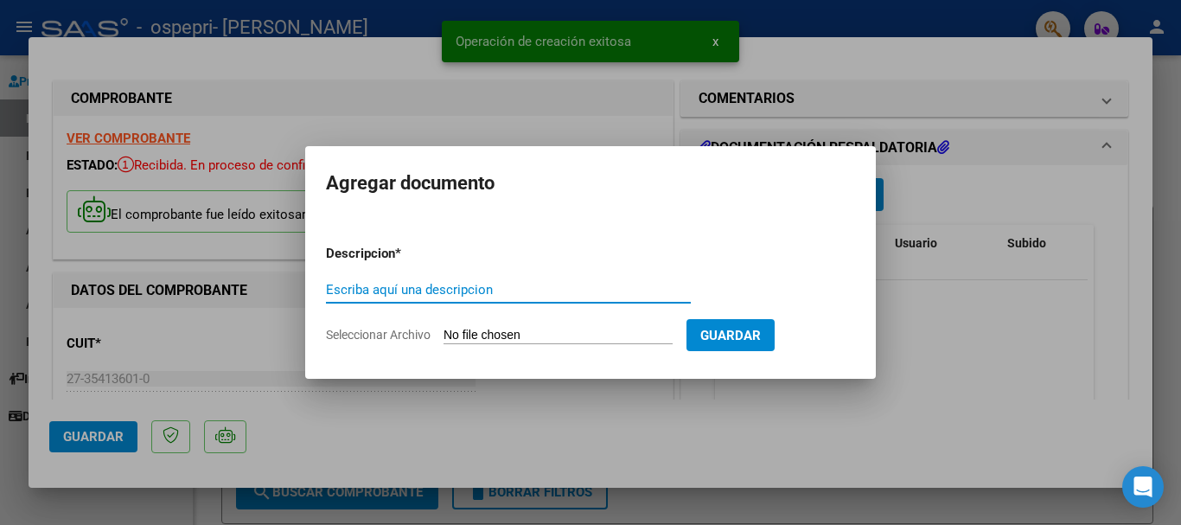
click at [521, 291] on input "Escriba aquí una descripcion" at bounding box center [508, 290] width 365 height 16
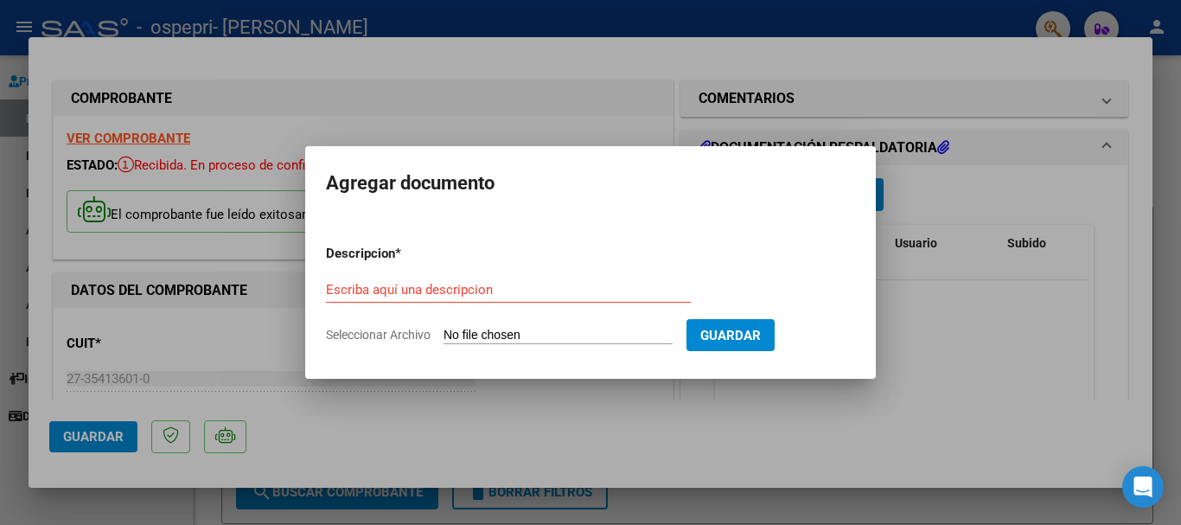
click at [514, 323] on form "Descripcion * Escriba aquí una descripcion Seleccionar Archivo Guardar" at bounding box center [590, 294] width 529 height 126
click at [399, 293] on input "Escriba aquí una descripcion" at bounding box center [508, 290] width 365 height 16
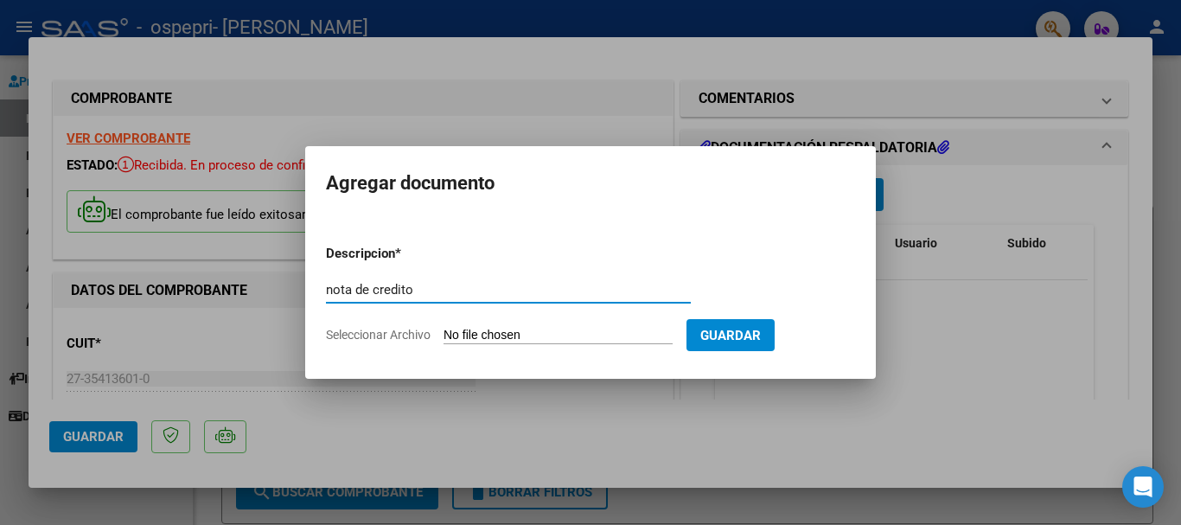
type input "nota de credito"
click at [594, 340] on input "Seleccionar Archivo" at bounding box center [558, 336] width 229 height 16
click at [615, 338] on input "Seleccionar Archivo" at bounding box center [558, 336] width 229 height 16
type input "C:\fakepath\27354136010_013_00002_00000047.pdf"
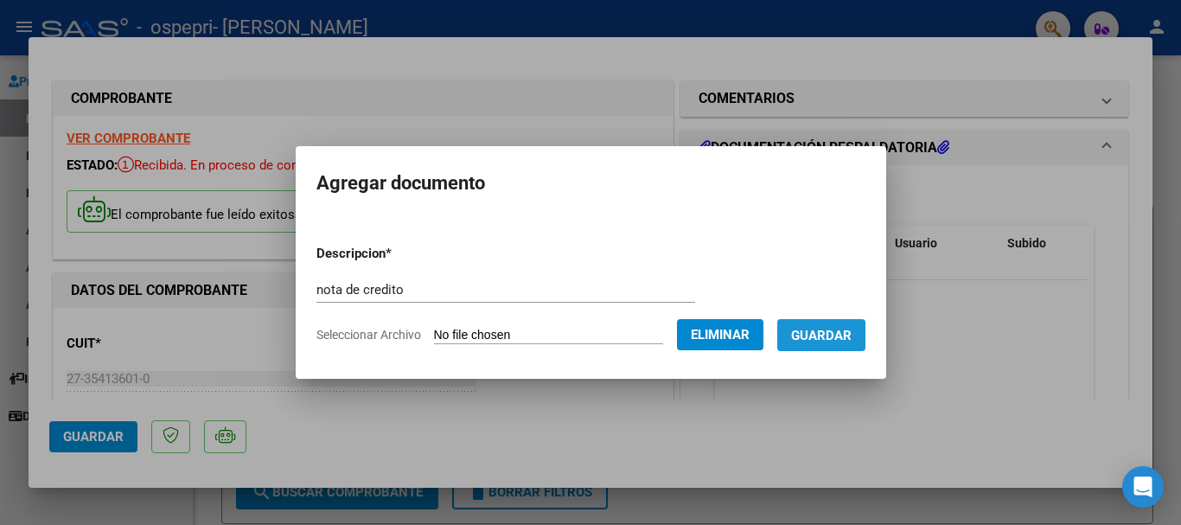
click at [832, 346] on button "Guardar" at bounding box center [821, 335] width 88 height 32
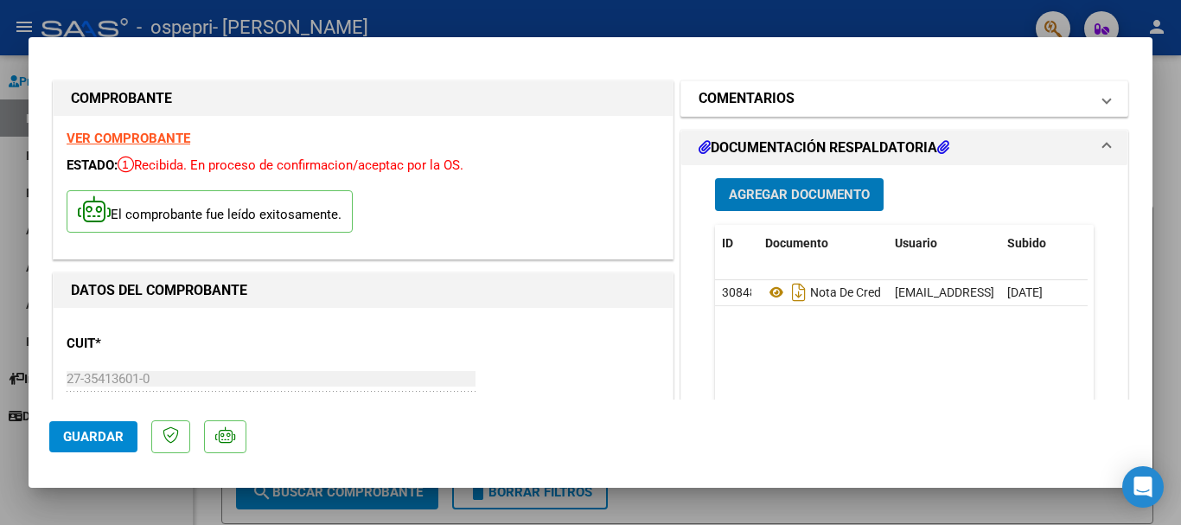
click at [795, 101] on mat-panel-title "COMENTARIOS" at bounding box center [894, 98] width 391 height 21
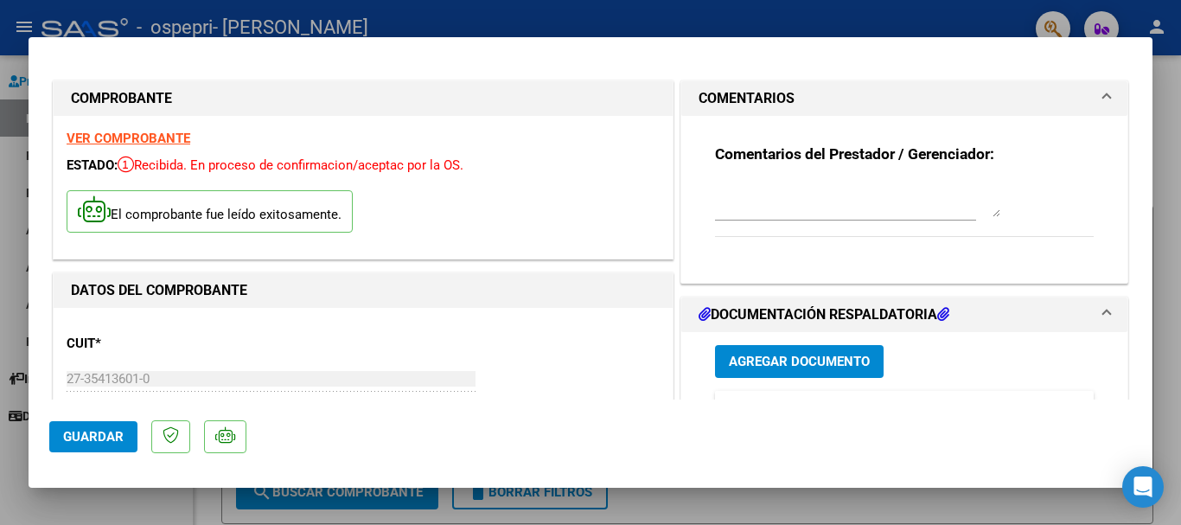
click at [795, 101] on mat-panel-title "COMENTARIOS" at bounding box center [894, 98] width 391 height 21
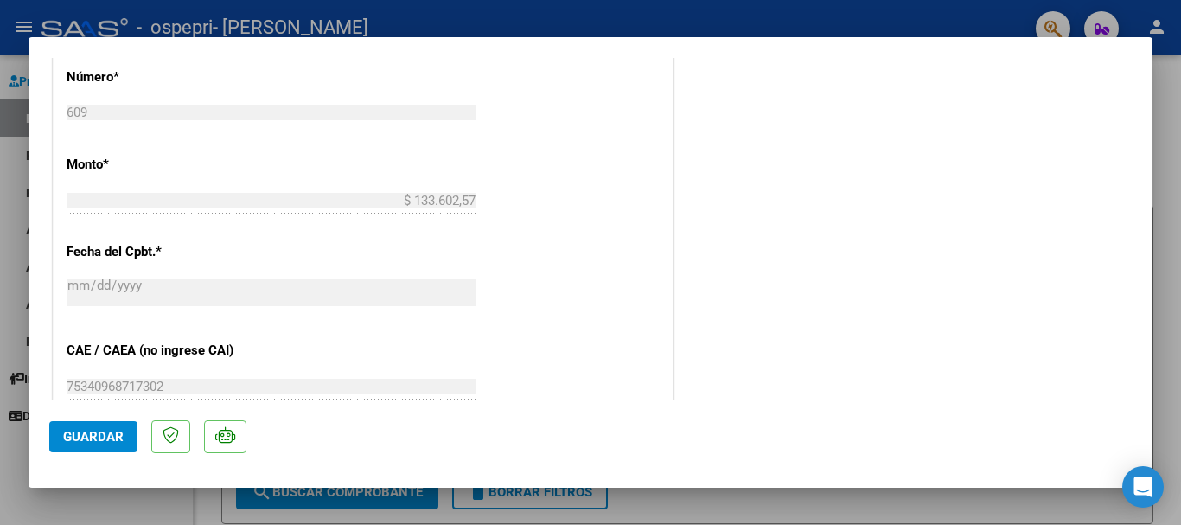
scroll to position [608, 0]
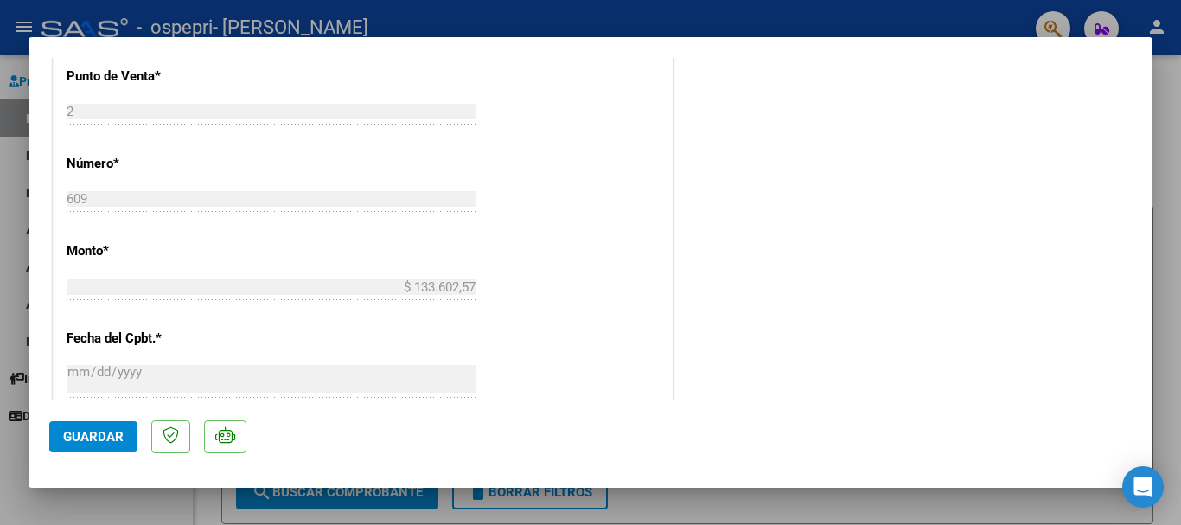
click at [124, 436] on button "Guardar" at bounding box center [93, 436] width 88 height 31
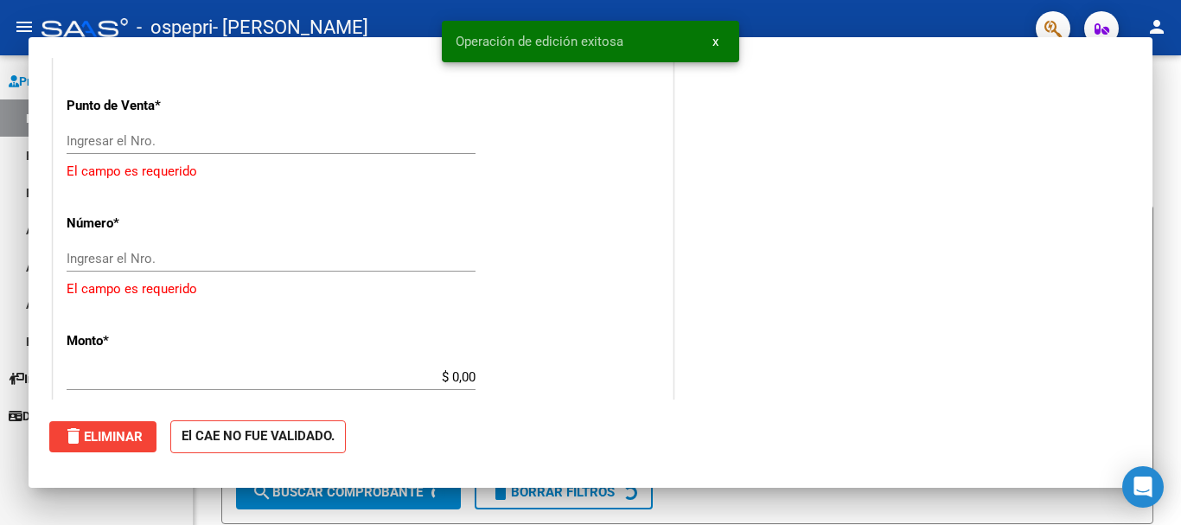
scroll to position [0, 0]
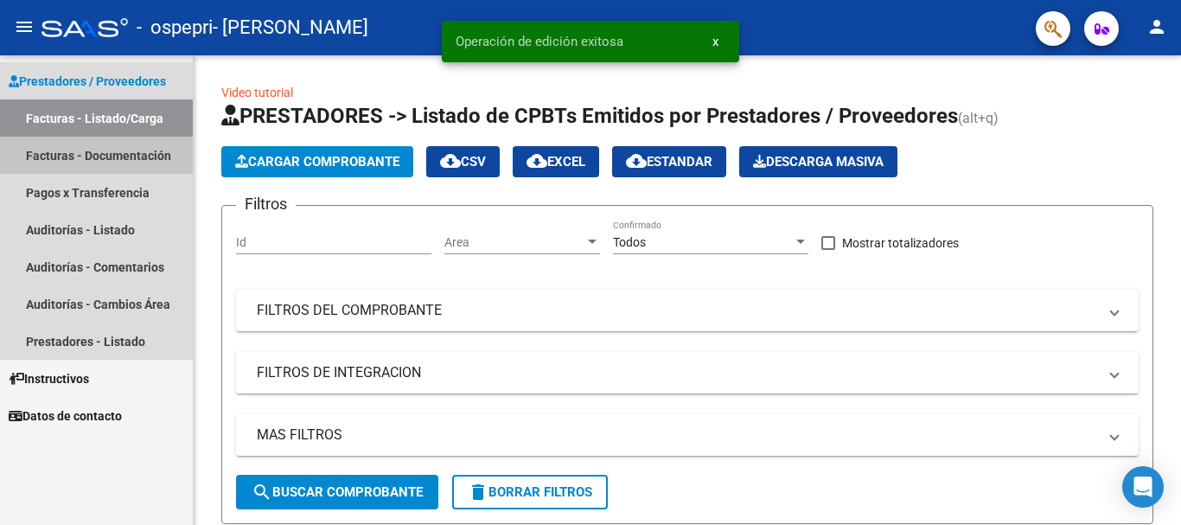
click at [84, 153] on link "Facturas - Documentación" at bounding box center [96, 155] width 193 height 37
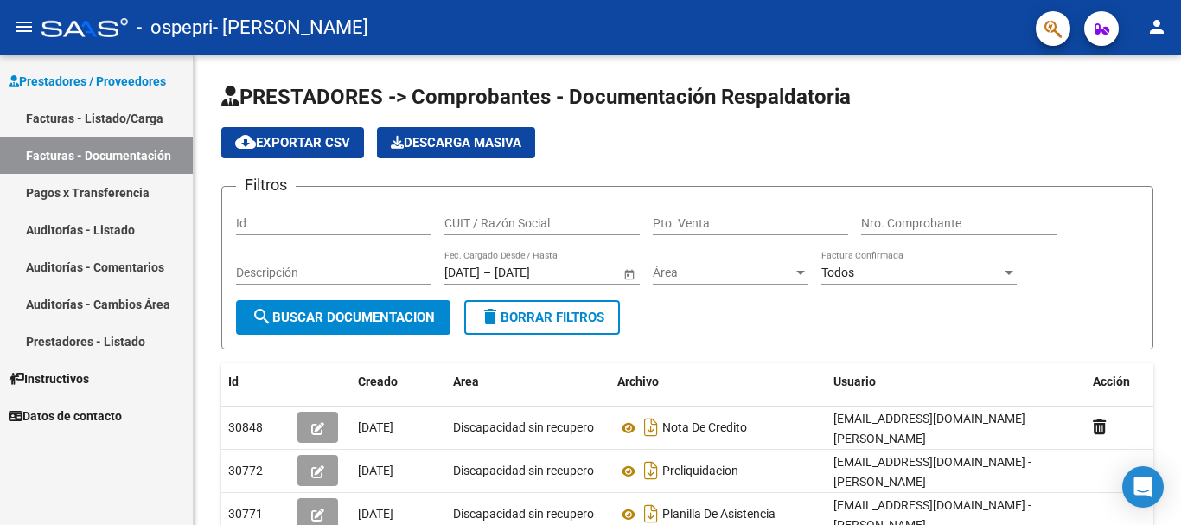
click at [96, 113] on link "Facturas - Listado/Carga" at bounding box center [96, 117] width 193 height 37
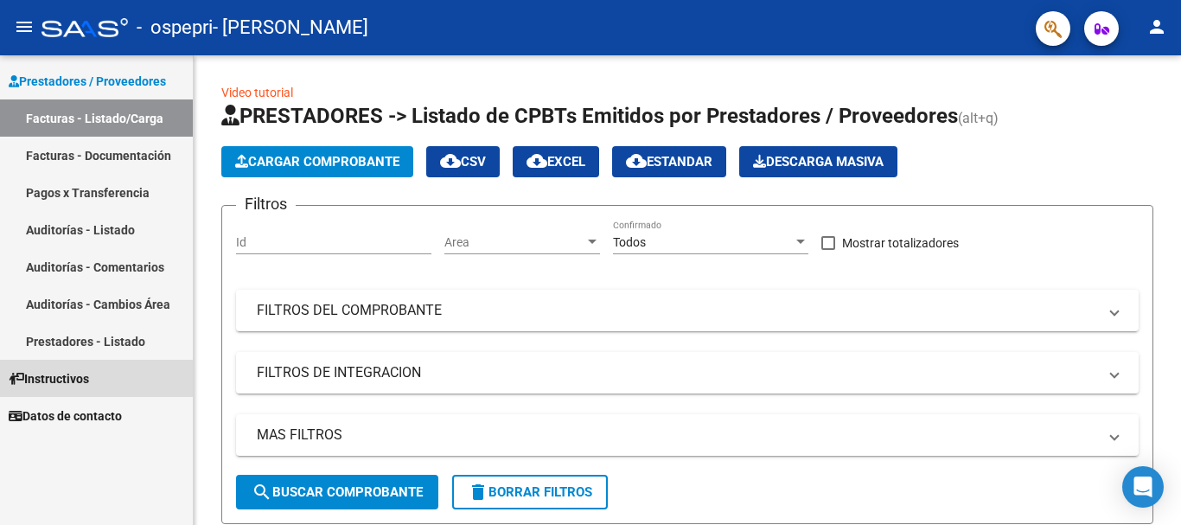
click at [122, 385] on link "Instructivos" at bounding box center [96, 378] width 193 height 37
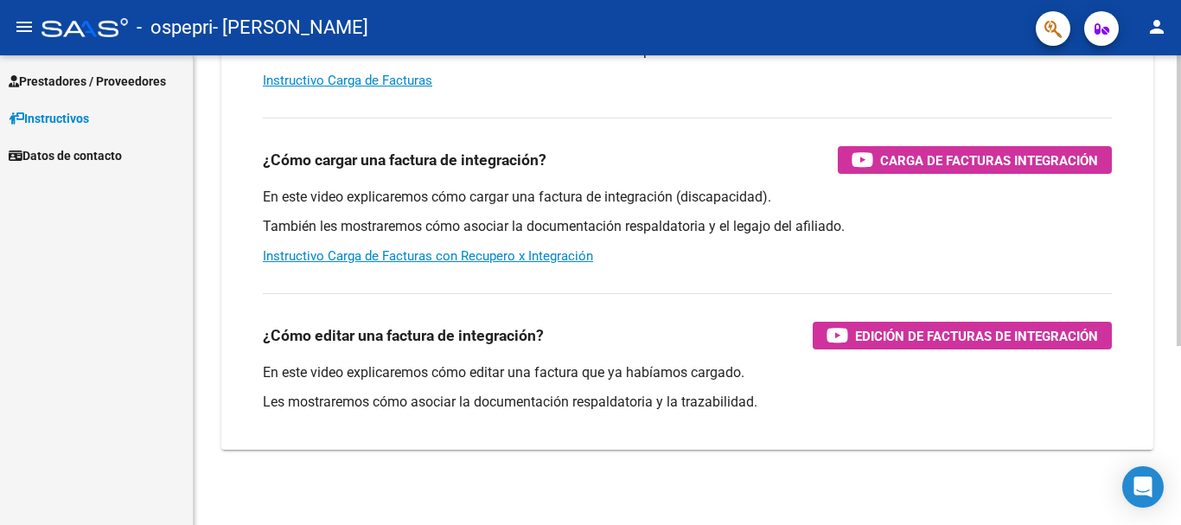
scroll to position [289, 0]
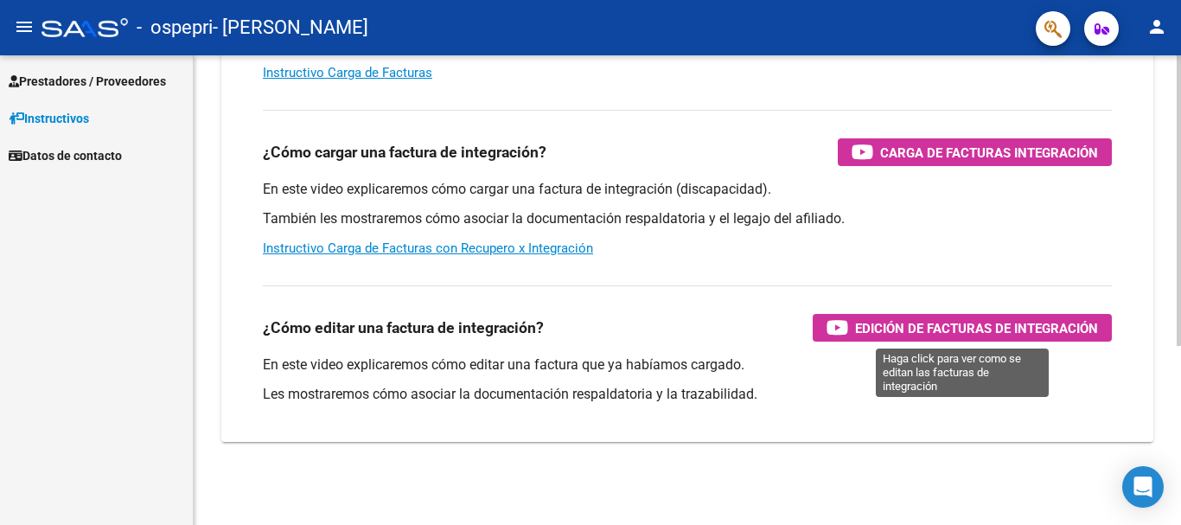
click at [865, 318] on span "Edición de Facturas de integración" at bounding box center [976, 328] width 243 height 22
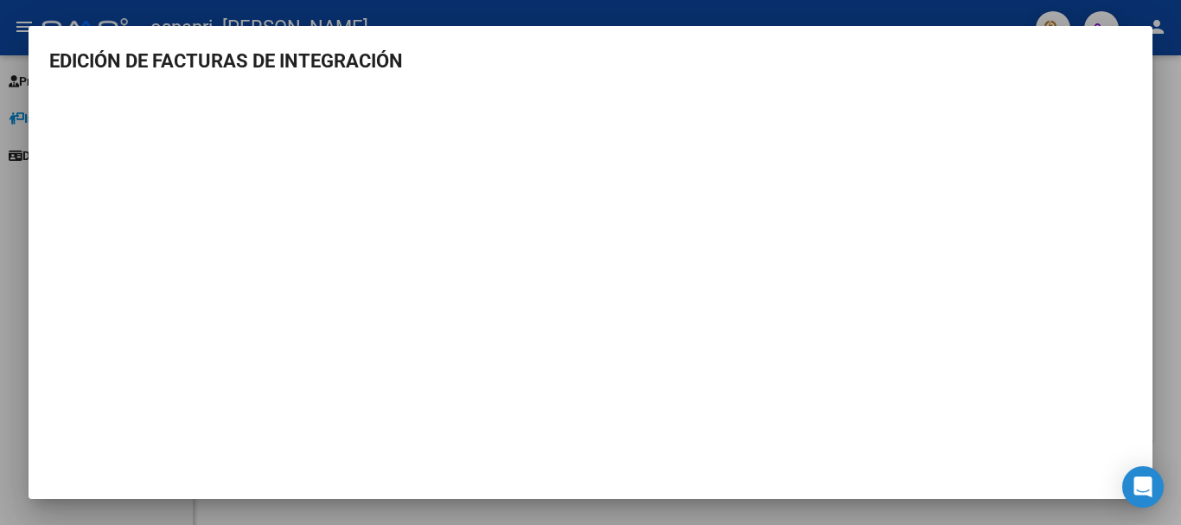
click at [1136, 106] on mat-dialog-content "EDICIÓN DE FACTURAS DE INTEGRACIÓN" at bounding box center [591, 265] width 1124 height 437
click at [1169, 135] on div at bounding box center [590, 262] width 1181 height 525
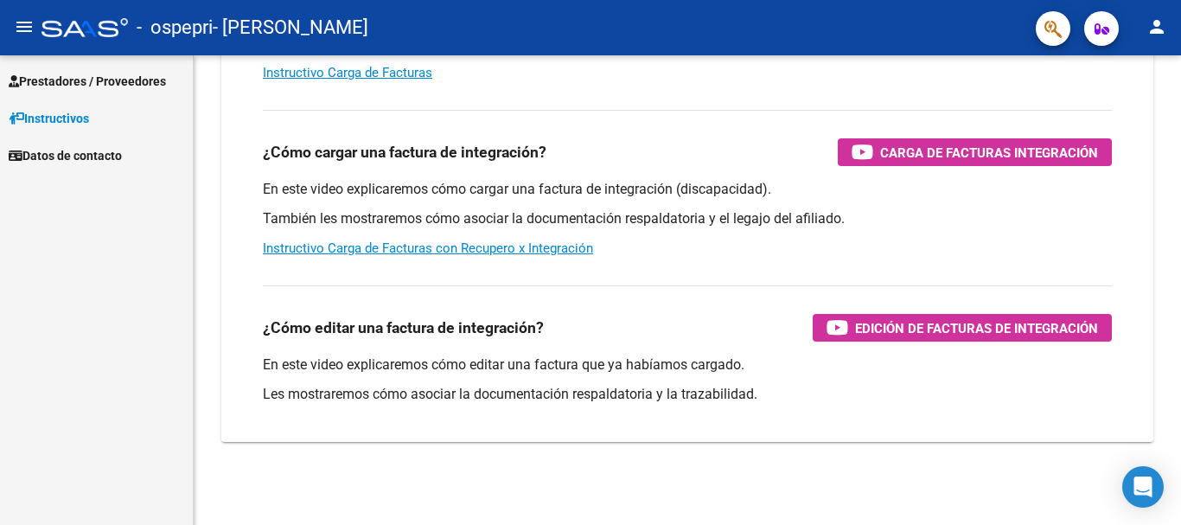
scroll to position [0, 0]
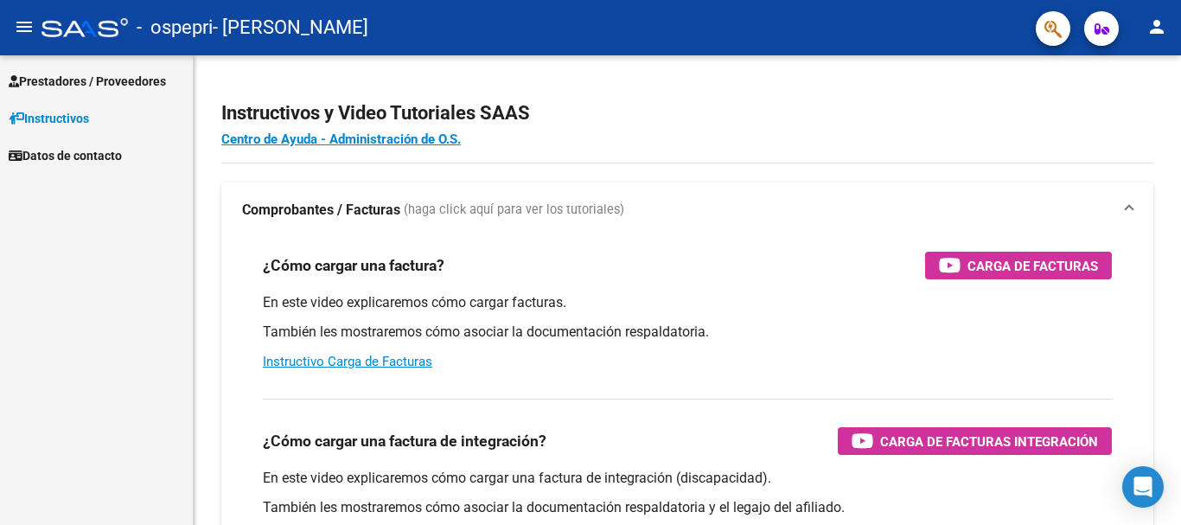
click at [81, 74] on span "Prestadores / Proveedores" at bounding box center [87, 81] width 157 height 19
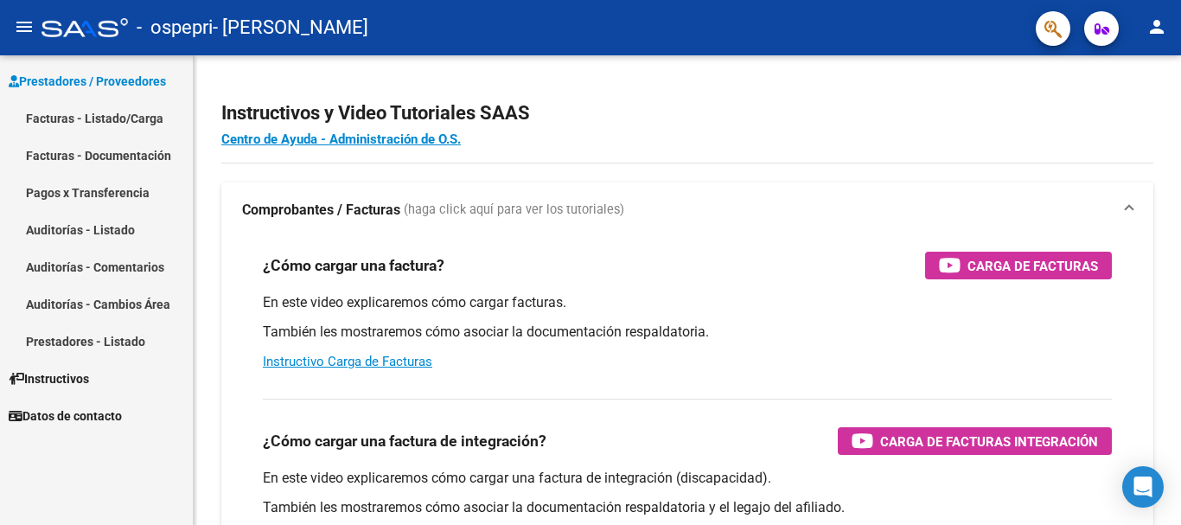
click at [93, 108] on link "Facturas - Listado/Carga" at bounding box center [96, 117] width 193 height 37
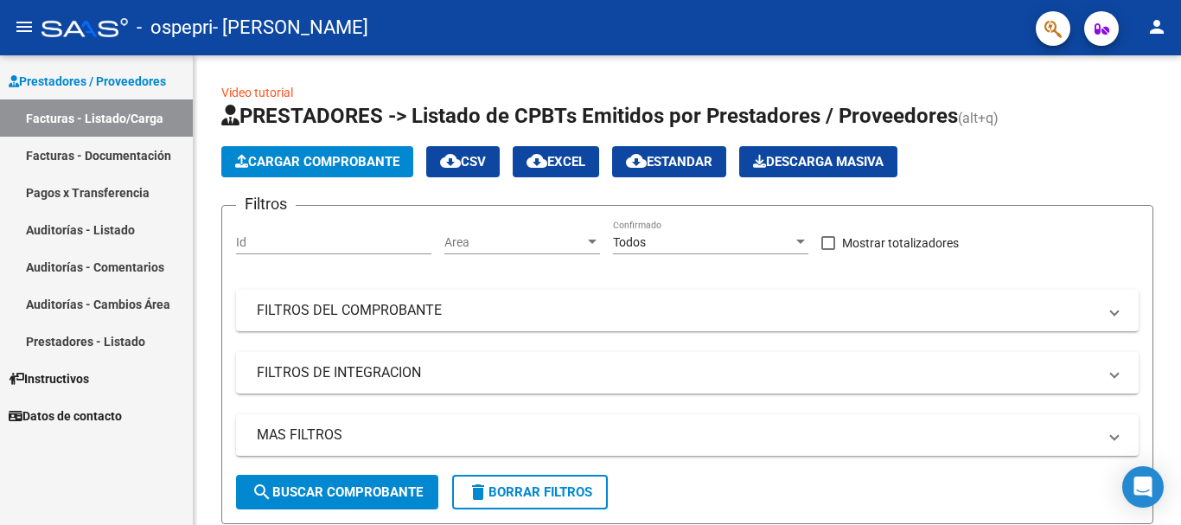
click at [125, 163] on link "Facturas - Documentación" at bounding box center [96, 155] width 193 height 37
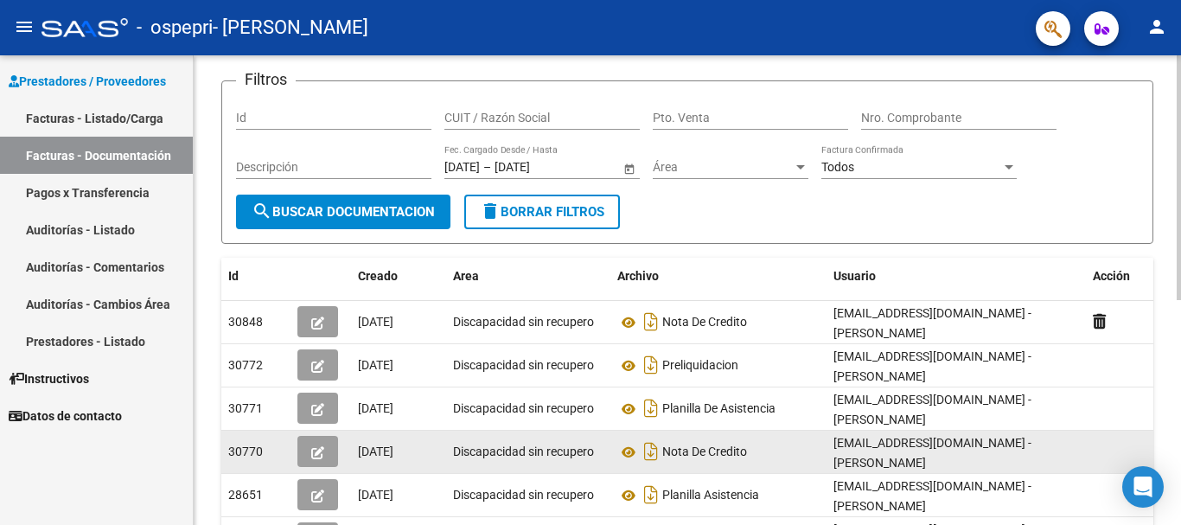
scroll to position [86, 0]
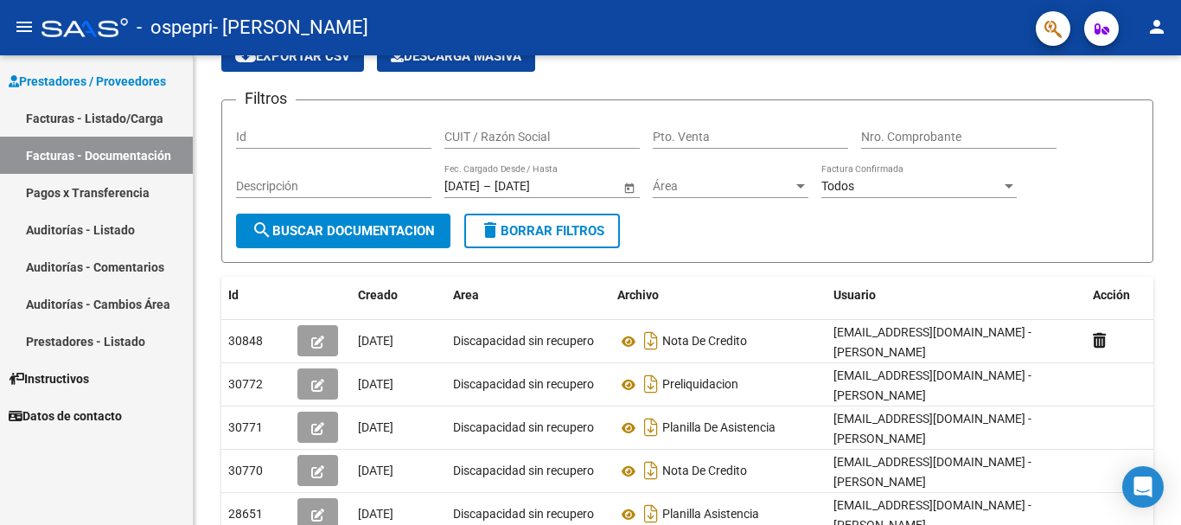
click at [109, 234] on link "Auditorías - Listado" at bounding box center [96, 229] width 193 height 37
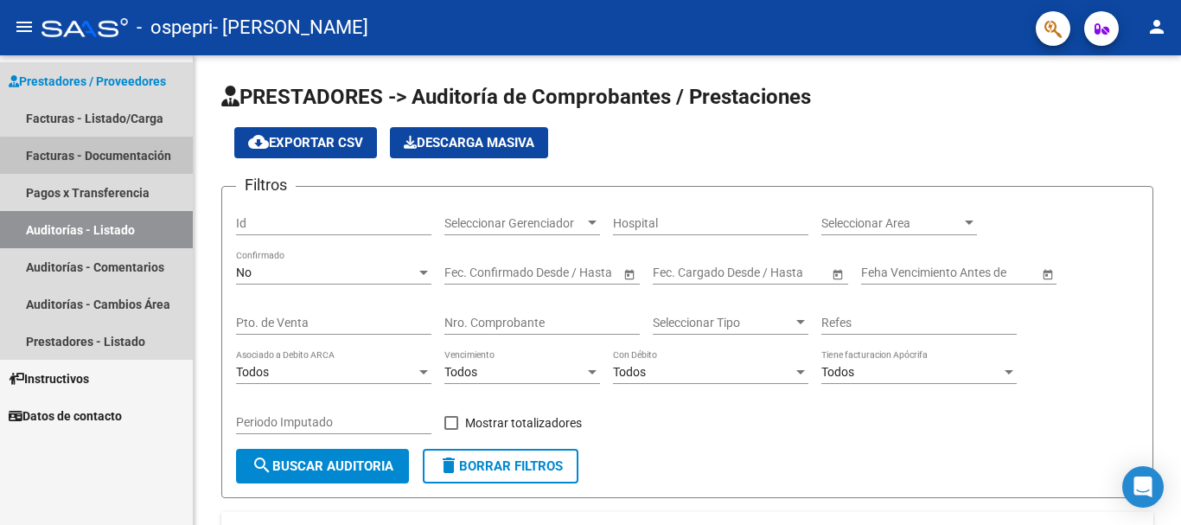
click at [120, 169] on link "Facturas - Documentación" at bounding box center [96, 155] width 193 height 37
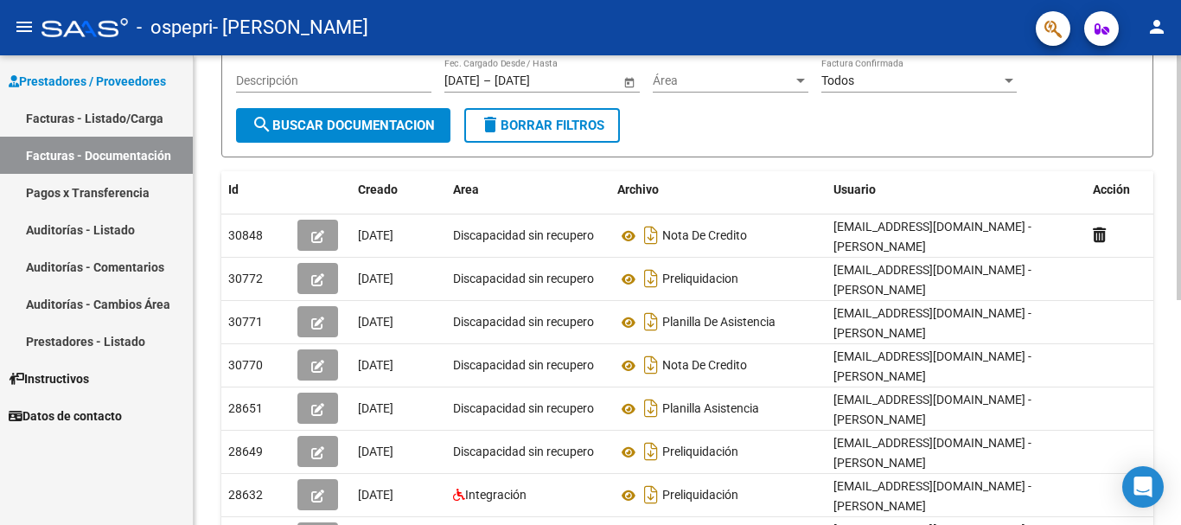
scroll to position [259, 0]
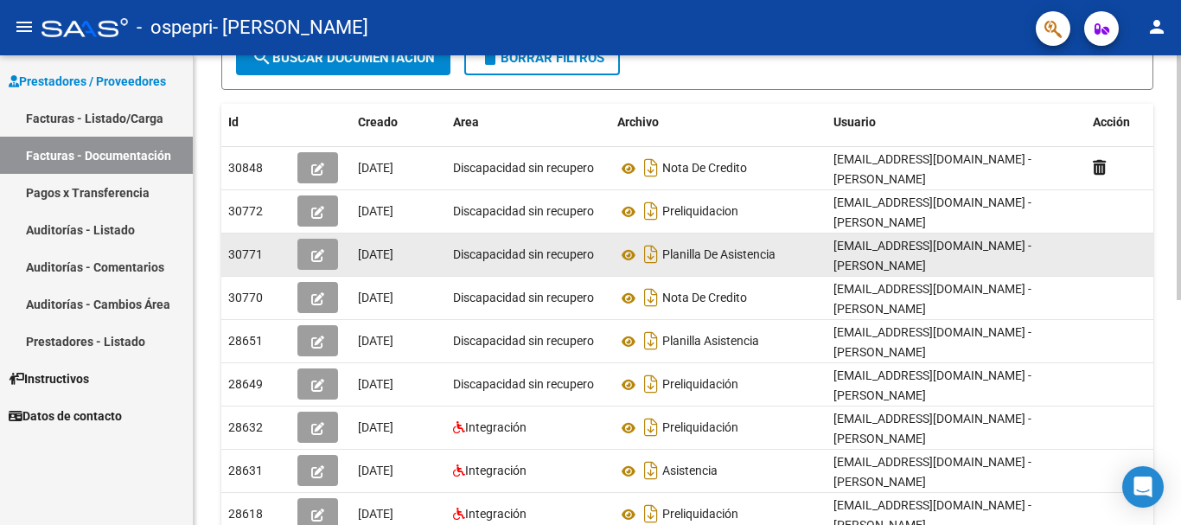
click at [1102, 245] on datatable-body-cell at bounding box center [1129, 254] width 86 height 42
click at [1102, 249] on datatable-body-cell at bounding box center [1129, 254] width 86 height 42
click at [455, 241] on datatable-body-cell "Discapacidad sin recupero" at bounding box center [528, 254] width 164 height 42
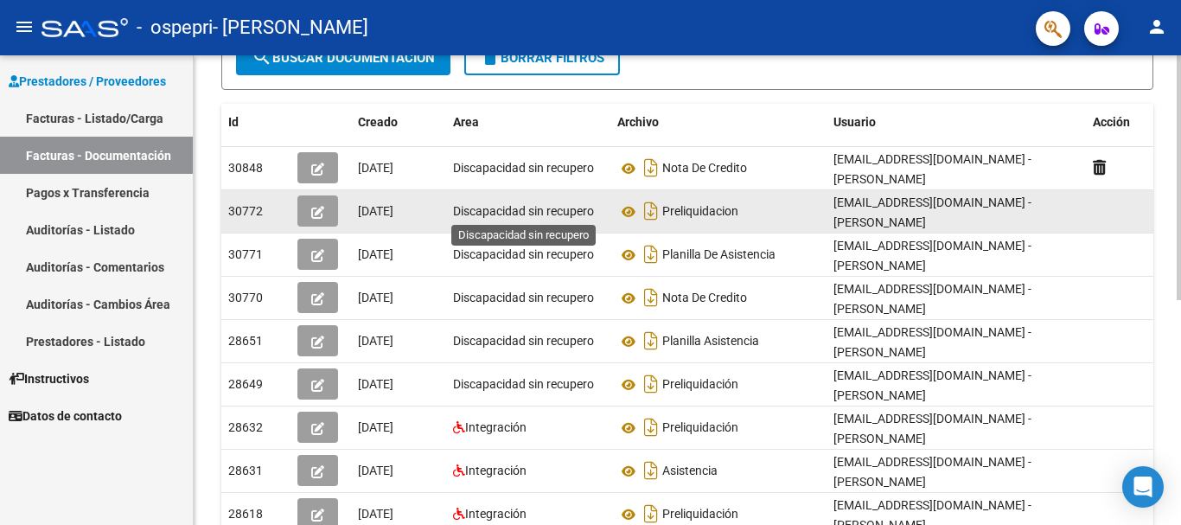
click at [520, 217] on span "Discapacidad sin recupero" at bounding box center [523, 211] width 141 height 14
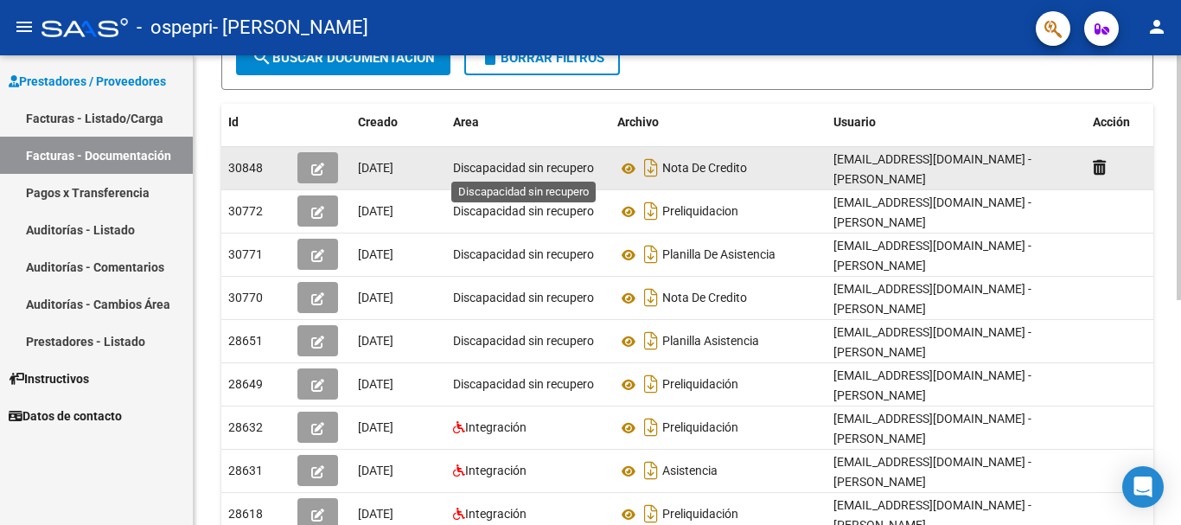
click at [536, 171] on span "Discapacidad sin recupero" at bounding box center [523, 168] width 141 height 14
click at [314, 156] on button "button" at bounding box center [317, 167] width 41 height 31
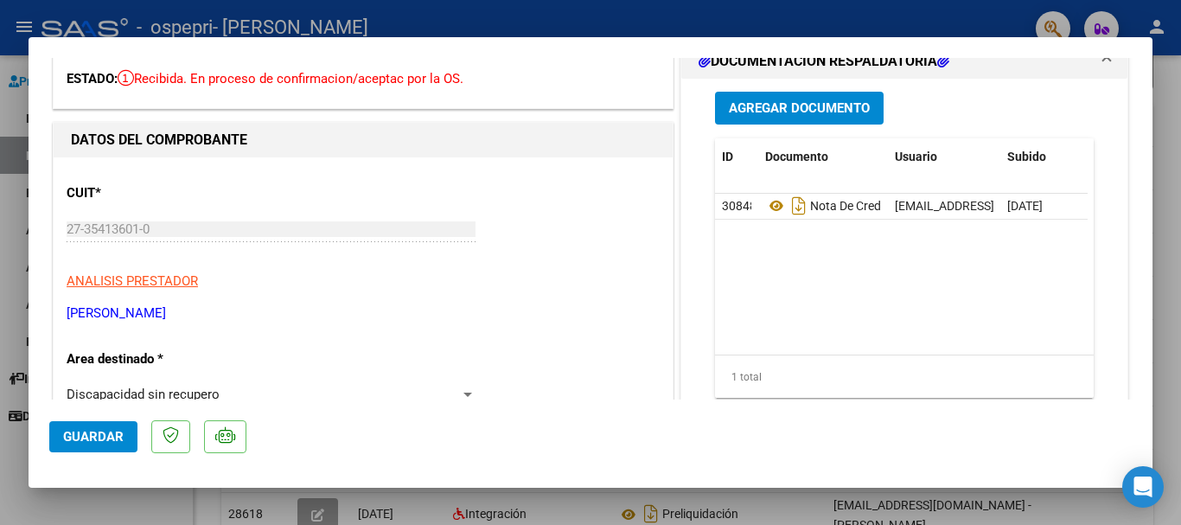
scroll to position [0, 0]
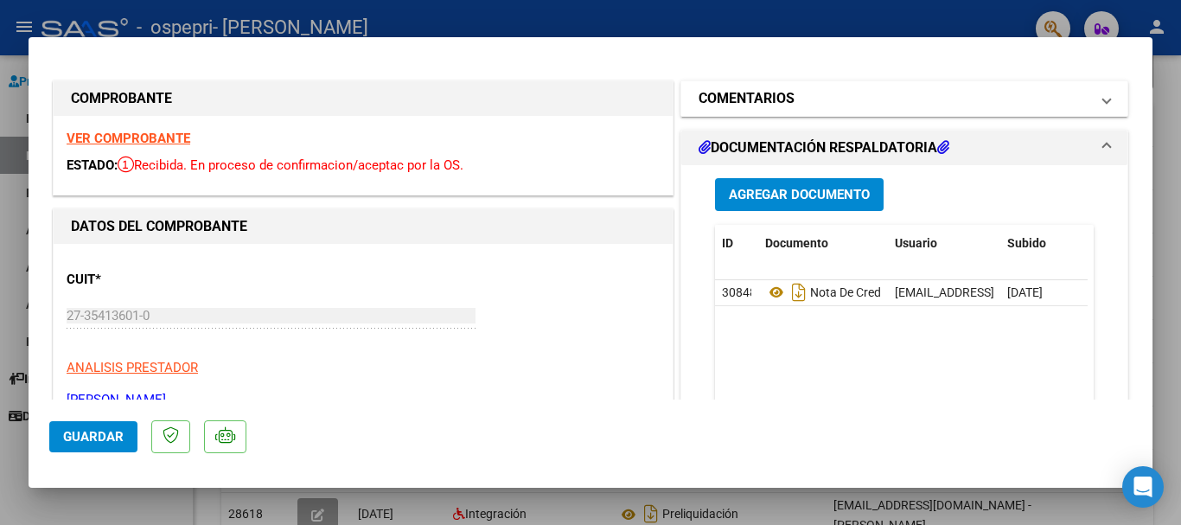
click at [1075, 96] on mat-panel-title "COMENTARIOS" at bounding box center [894, 98] width 391 height 21
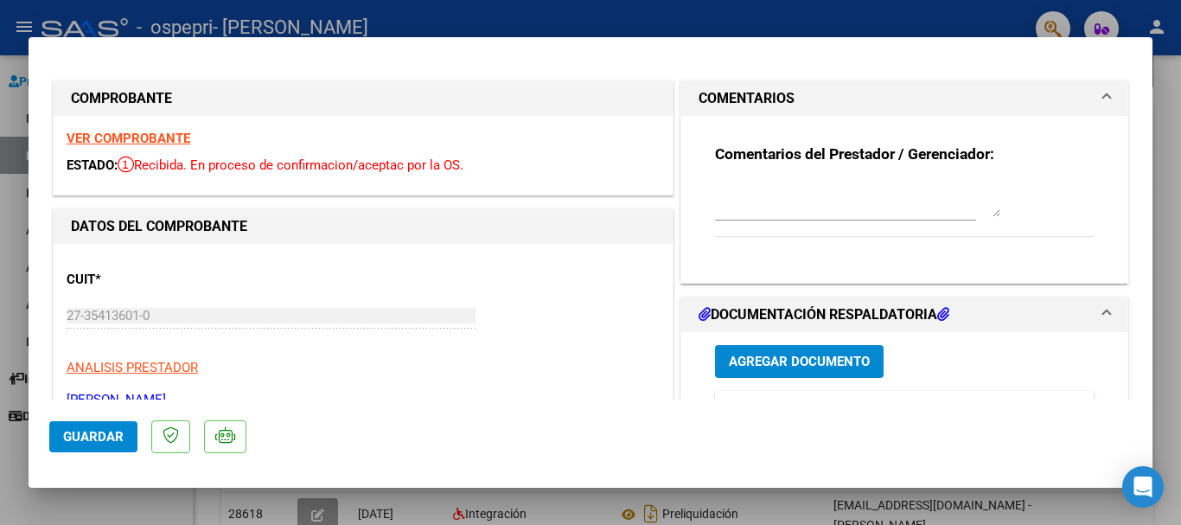
type input "$ 0,00"
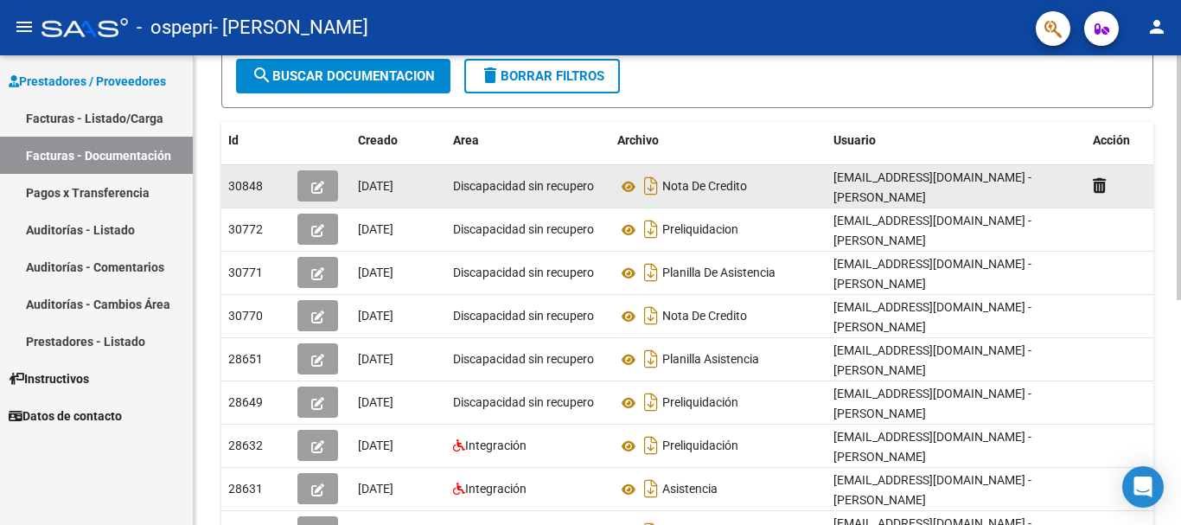
scroll to position [259, 0]
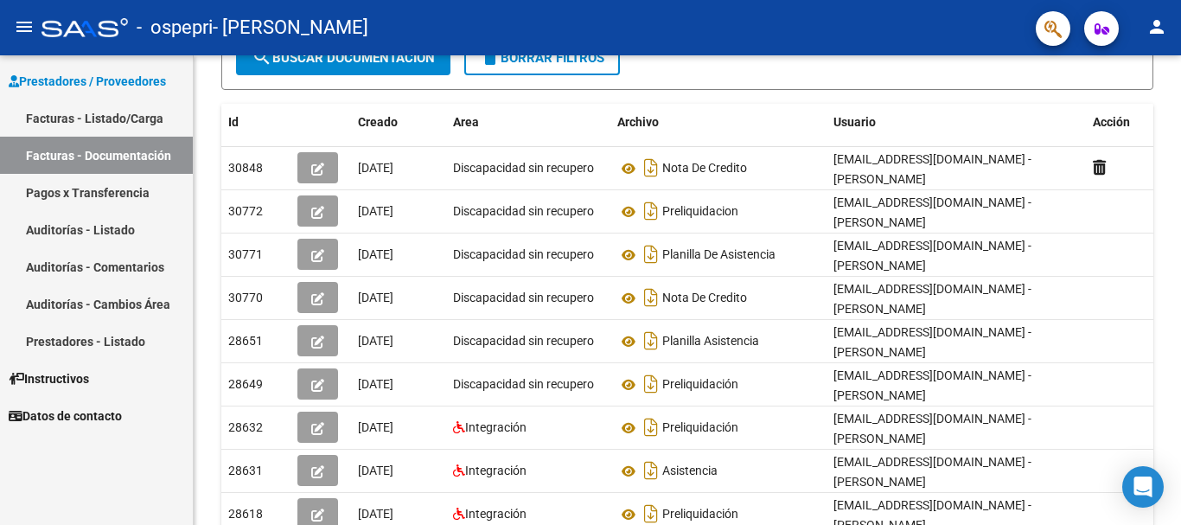
click at [122, 125] on link "Facturas - Listado/Carga" at bounding box center [96, 117] width 193 height 37
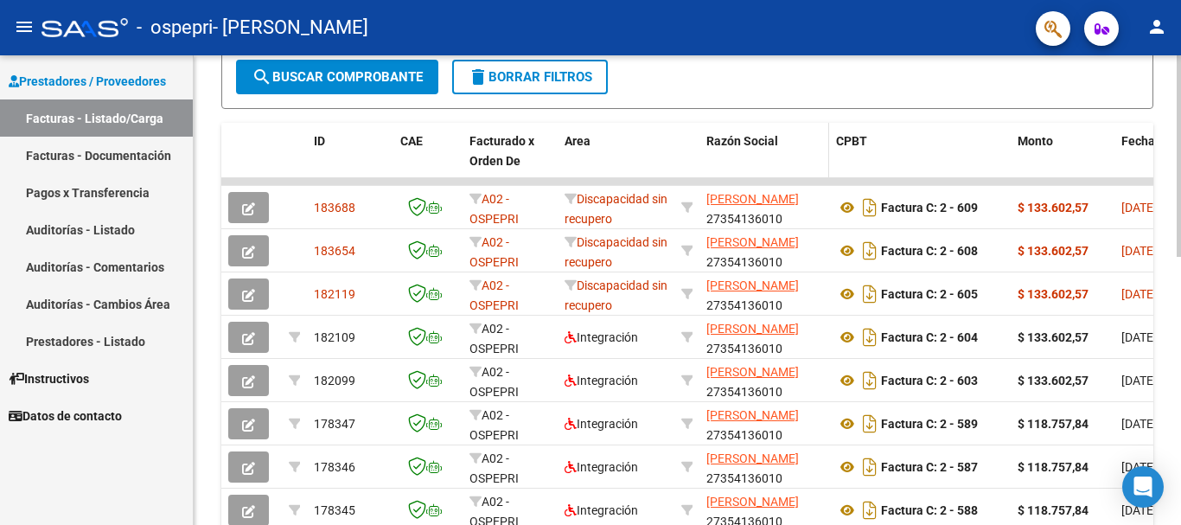
scroll to position [432, 0]
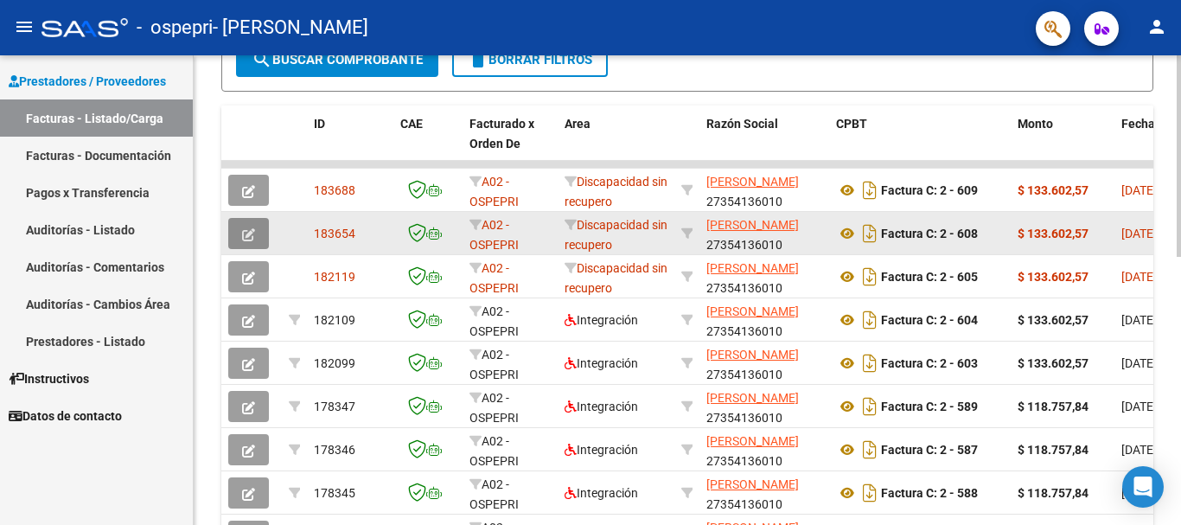
click at [231, 229] on button "button" at bounding box center [248, 233] width 41 height 31
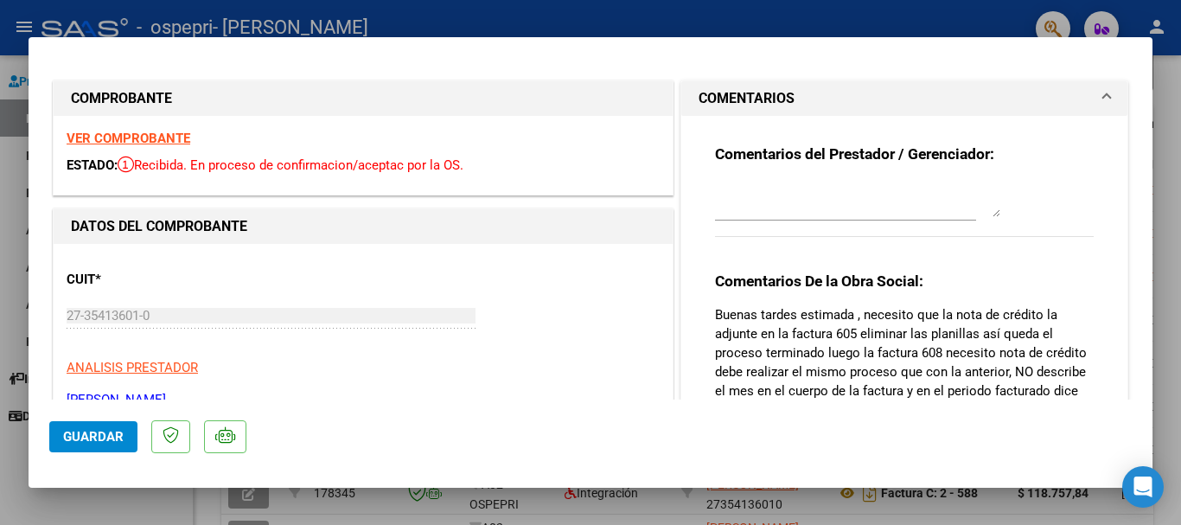
click at [803, 207] on textarea at bounding box center [857, 199] width 285 height 35
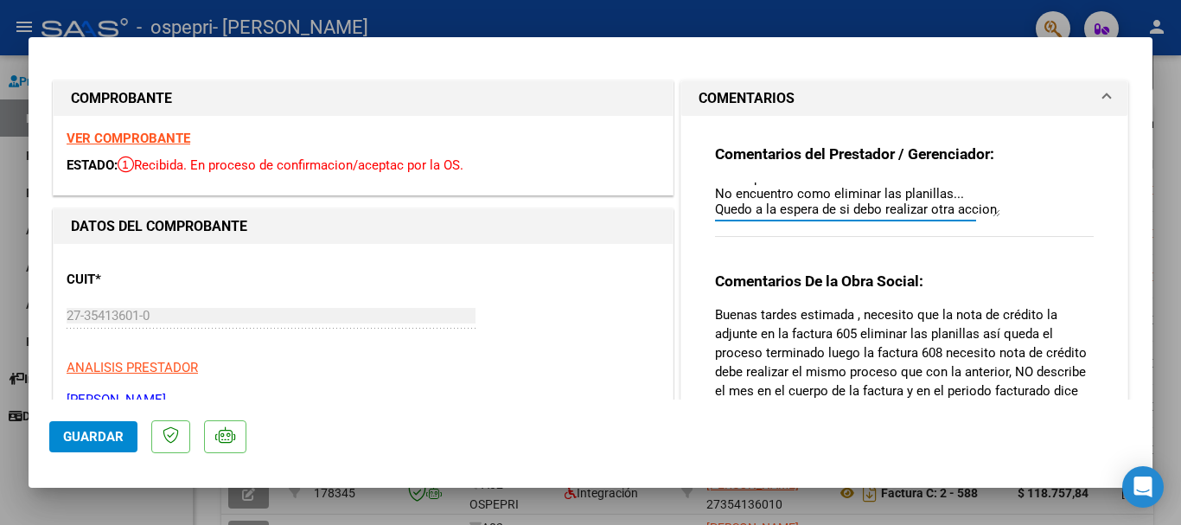
scroll to position [61, 0]
click at [746, 214] on textarea "Hola Ahi cargue nuevamente la factura con el periodo correcto y la nota de cred…" at bounding box center [857, 199] width 285 height 35
click at [794, 212] on textarea "Hola Ahi cargue nuevamente la factura con el periodo correcto y la nota de cred…" at bounding box center [857, 199] width 285 height 35
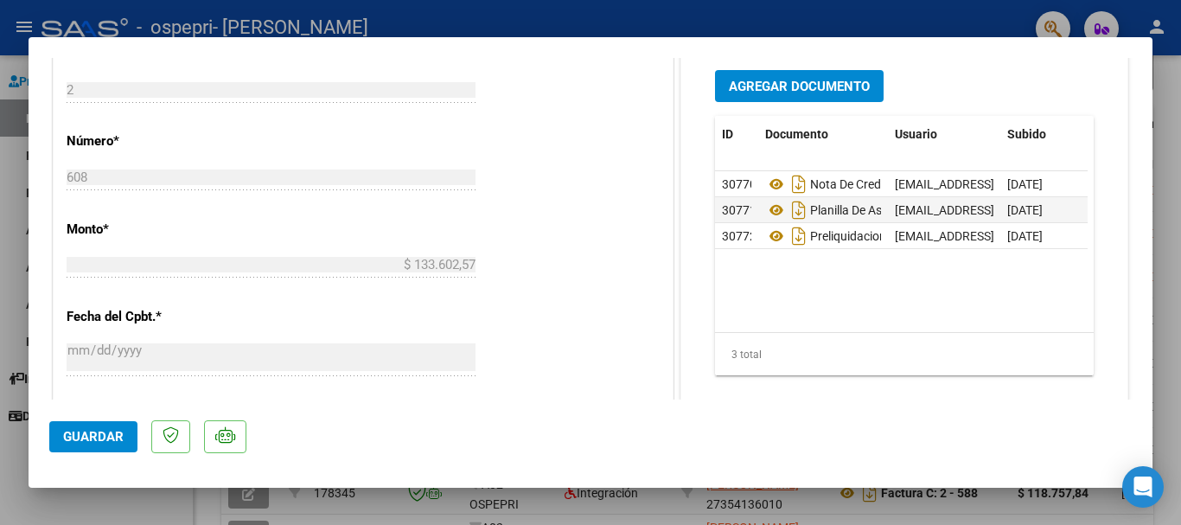
scroll to position [519, 0]
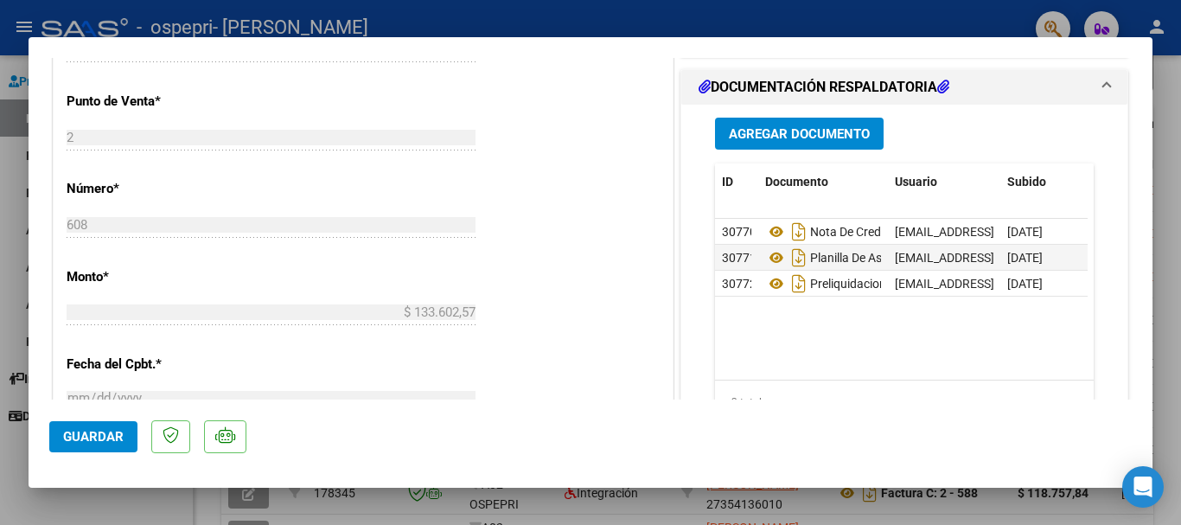
drag, startPoint x: 1035, startPoint y: 237, endPoint x: 261, endPoint y: 438, distance: 799.6
click at [551, 310] on div "CUIT * 27-35413601-0 Ingresar CUIT ANALISIS PRESTADOR [PERSON_NAME] [PERSON_NAM…" at bounding box center [363, 288] width 619 height 1127
click at [120, 435] on span "Guardar" at bounding box center [93, 437] width 61 height 16
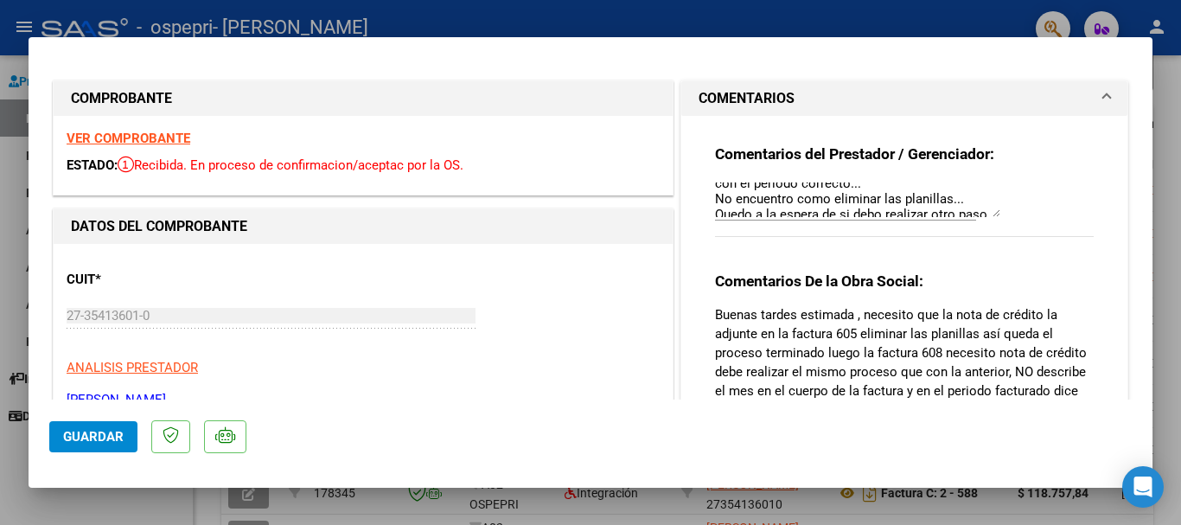
scroll to position [78, 0]
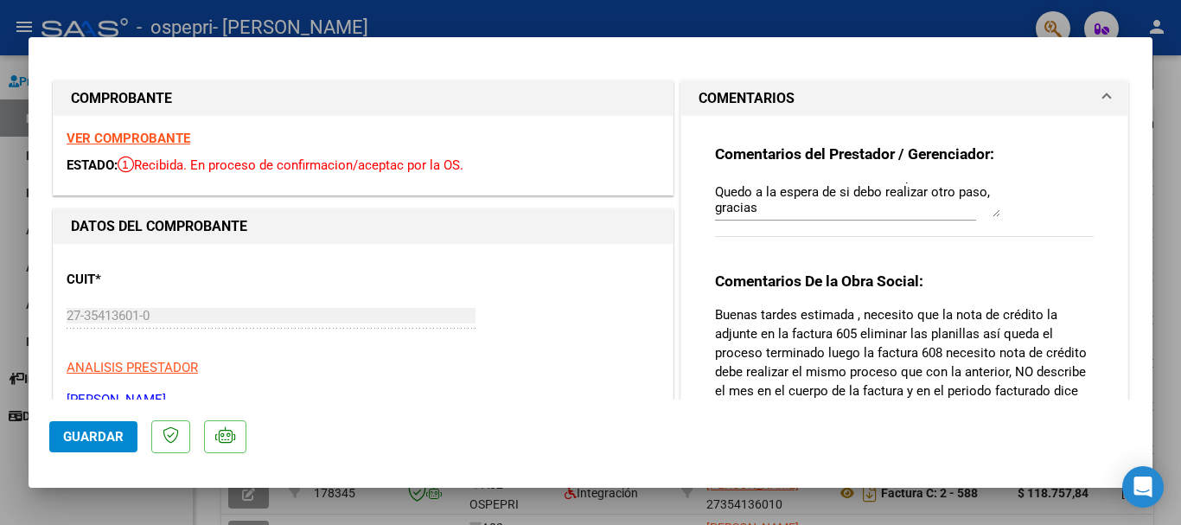
click at [715, 193] on textarea "Hola Ahi cargue nuevamente la factura con el periodo correcto y la nota de cred…" at bounding box center [857, 199] width 285 height 35
type textarea "Hola Ahi cargue nuevamente la factura con el periodo correcto y la nota de cred…"
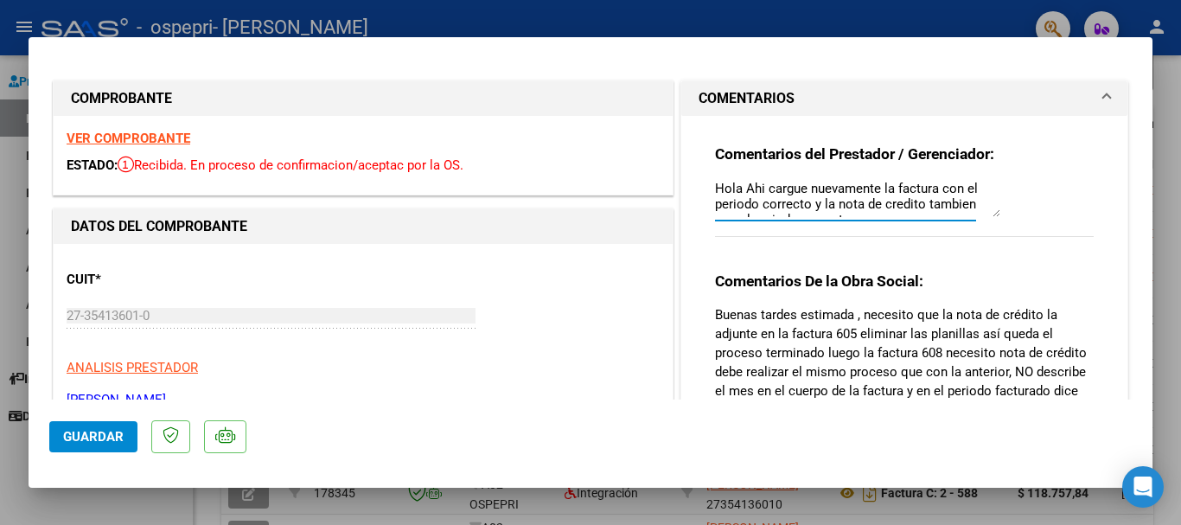
scroll to position [0, 0]
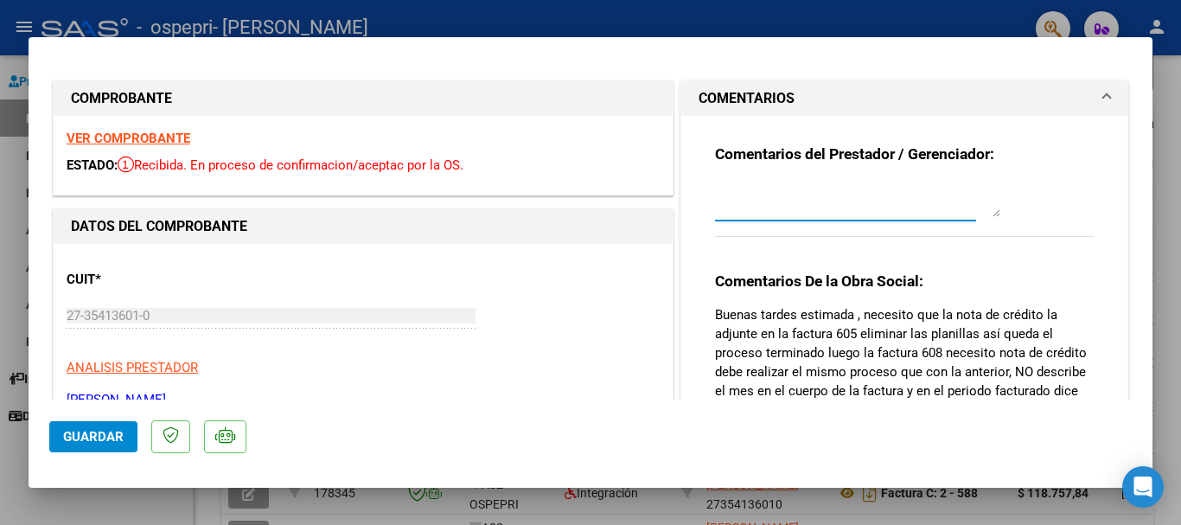
type input "$ 0,00"
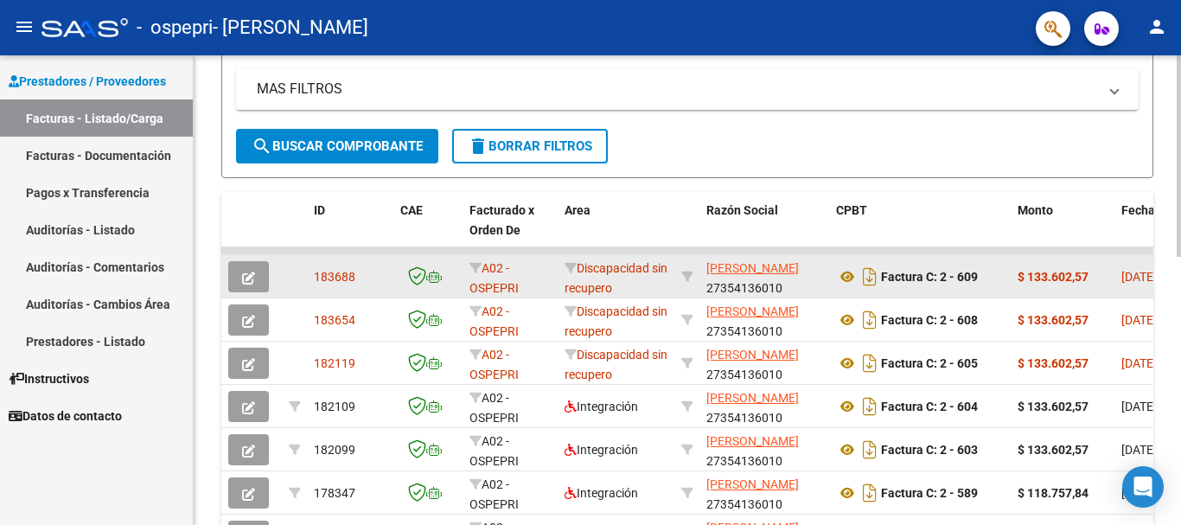
drag, startPoint x: 801, startPoint y: 270, endPoint x: 814, endPoint y: 272, distance: 14.1
click at [799, 272] on app-link-go-to "[PERSON_NAME]" at bounding box center [752, 269] width 93 height 20
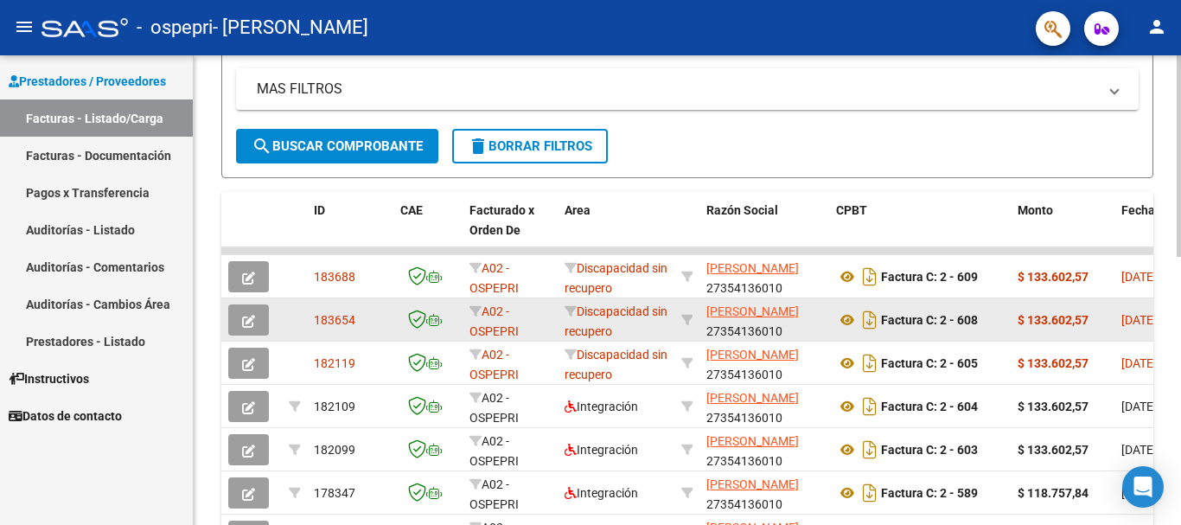
click at [791, 322] on app-link-go-to "[PERSON_NAME]" at bounding box center [752, 312] width 93 height 20
click at [724, 318] on span "[PERSON_NAME]" at bounding box center [752, 311] width 93 height 14
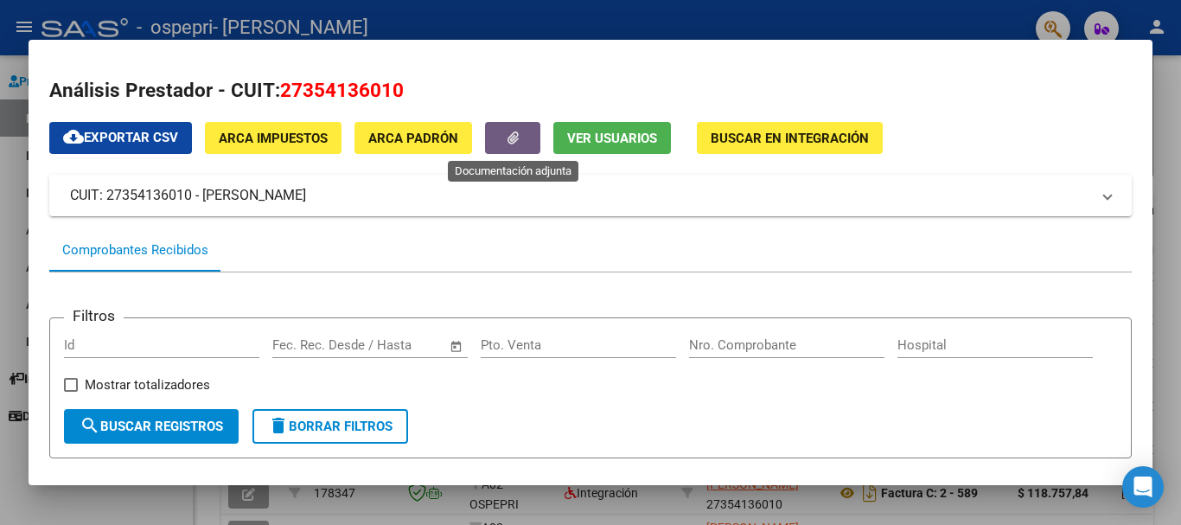
click at [517, 131] on icon "button" at bounding box center [513, 137] width 11 height 13
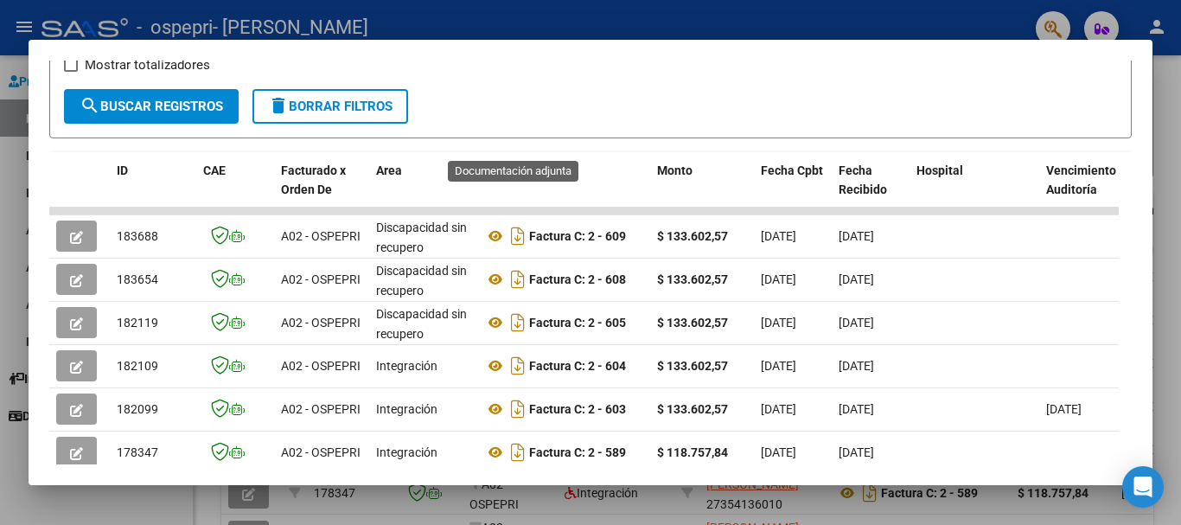
scroll to position [346, 0]
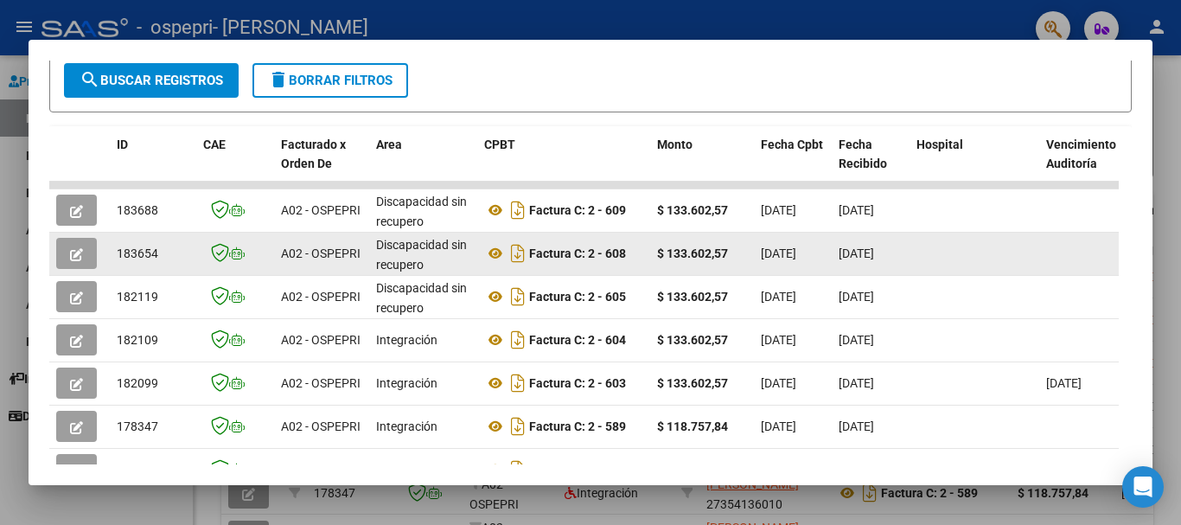
click at [707, 259] on strong "$ 133.602,57" at bounding box center [692, 253] width 71 height 14
click at [472, 261] on datatable-body-cell "Discapacidad sin recupero" at bounding box center [423, 254] width 108 height 42
click at [977, 260] on div at bounding box center [974, 254] width 116 height 20
click at [75, 259] on icon "button" at bounding box center [76, 254] width 13 height 13
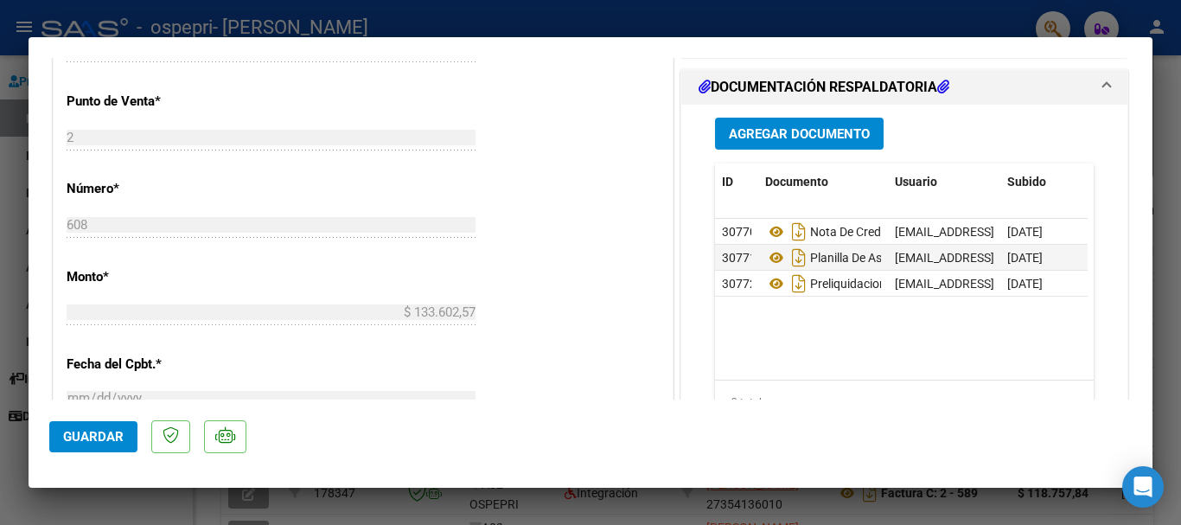
scroll to position [865, 0]
